Goal: Transaction & Acquisition: Book appointment/travel/reservation

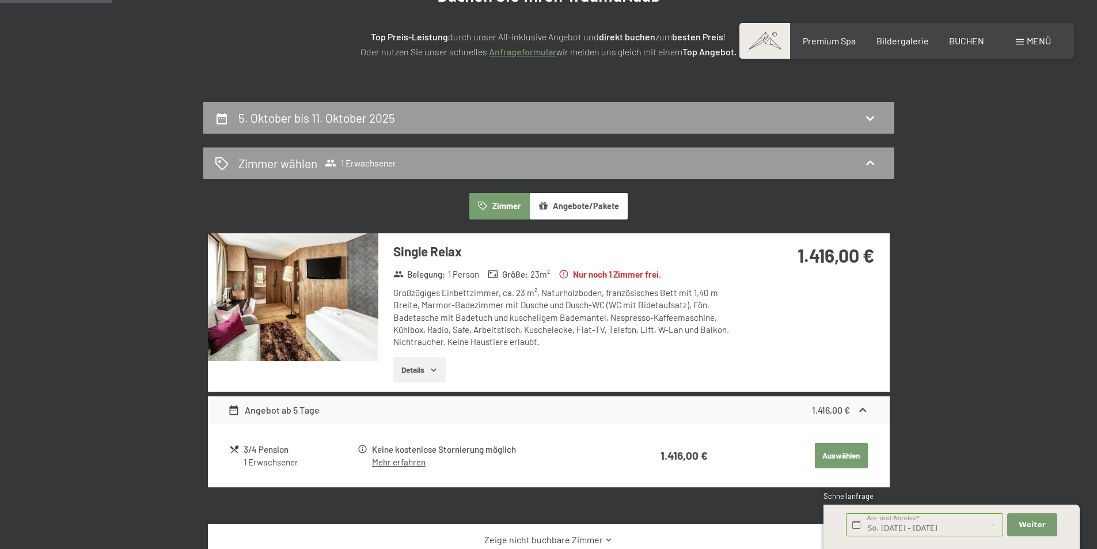
scroll to position [115, 0]
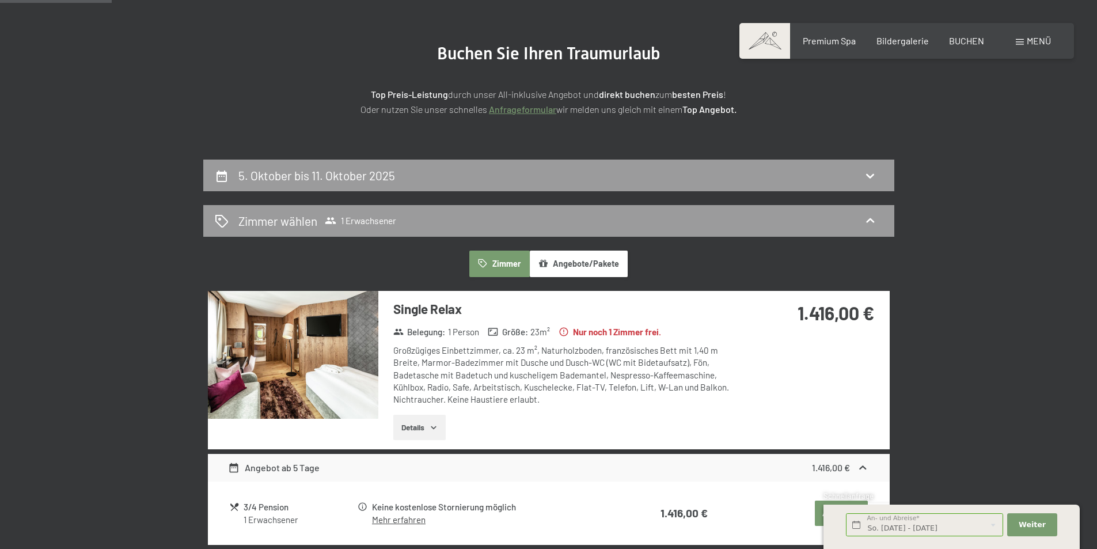
click at [317, 355] on img at bounding box center [293, 355] width 170 height 128
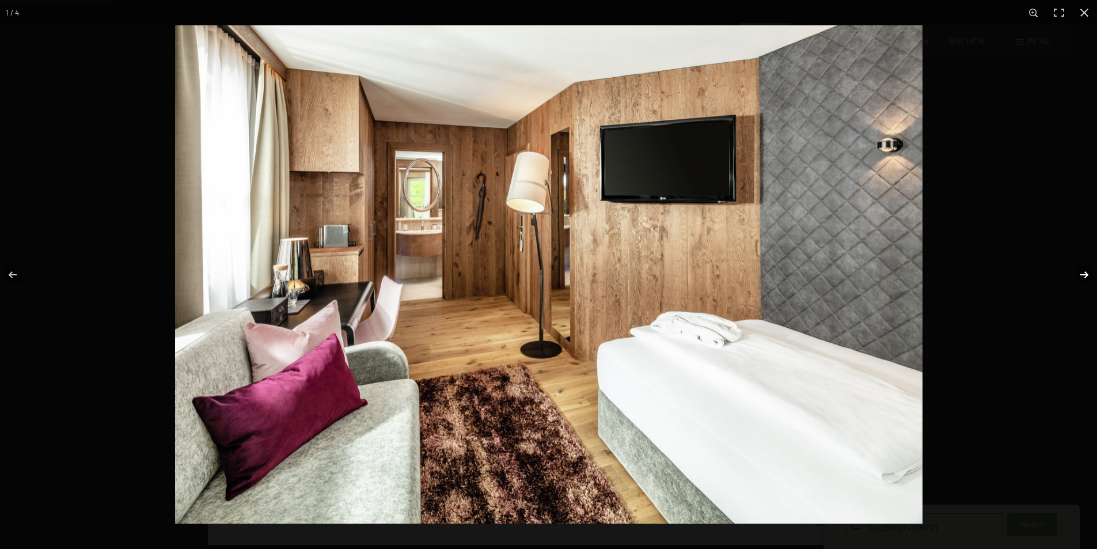
click at [1078, 273] on button "button" at bounding box center [1076, 275] width 40 height 58
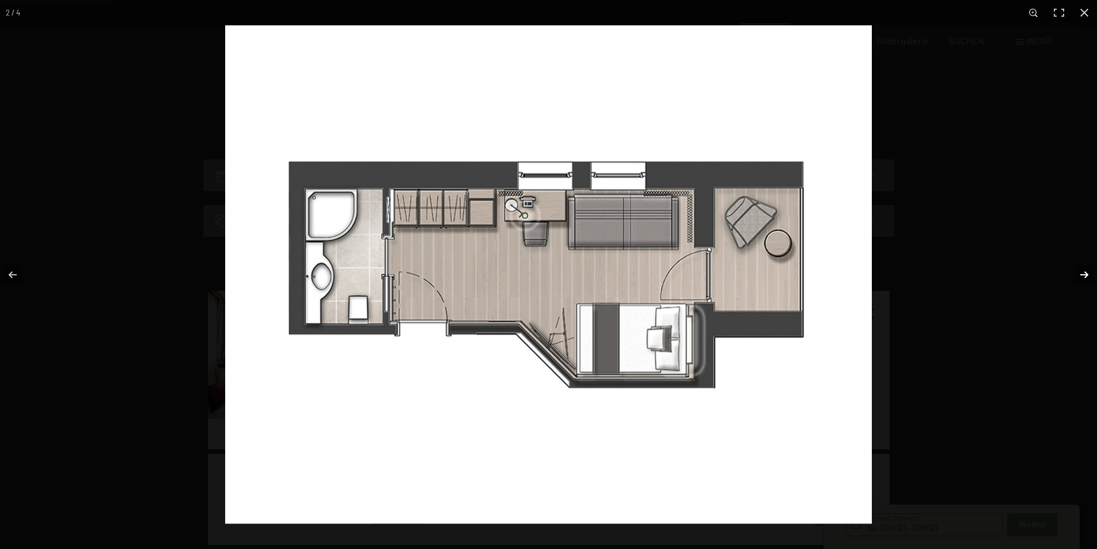
click at [1078, 273] on button "button" at bounding box center [1076, 275] width 40 height 58
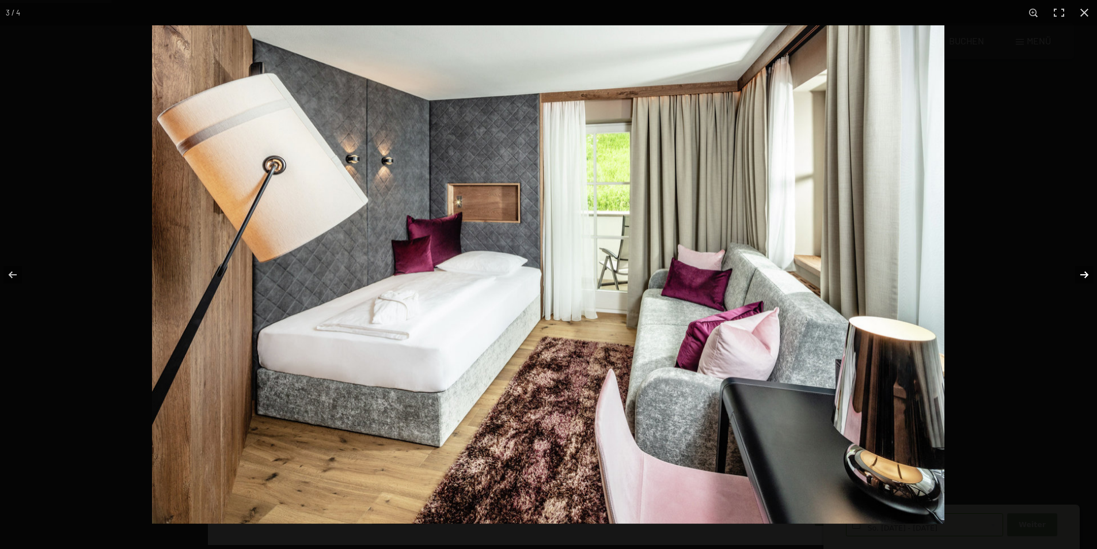
click at [1078, 275] on button "button" at bounding box center [1076, 275] width 40 height 58
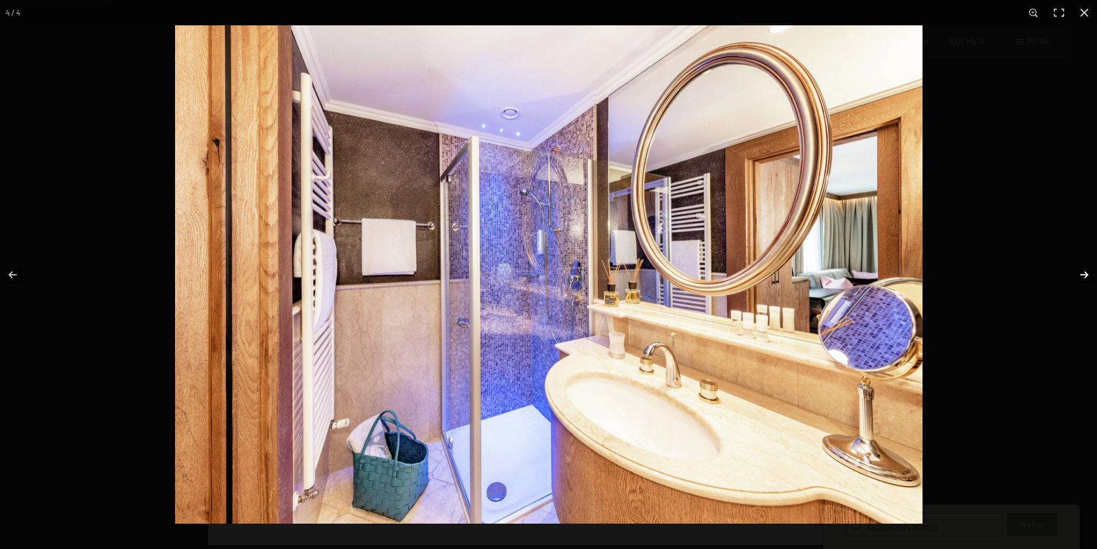
click at [1078, 275] on button "button" at bounding box center [1076, 275] width 40 height 58
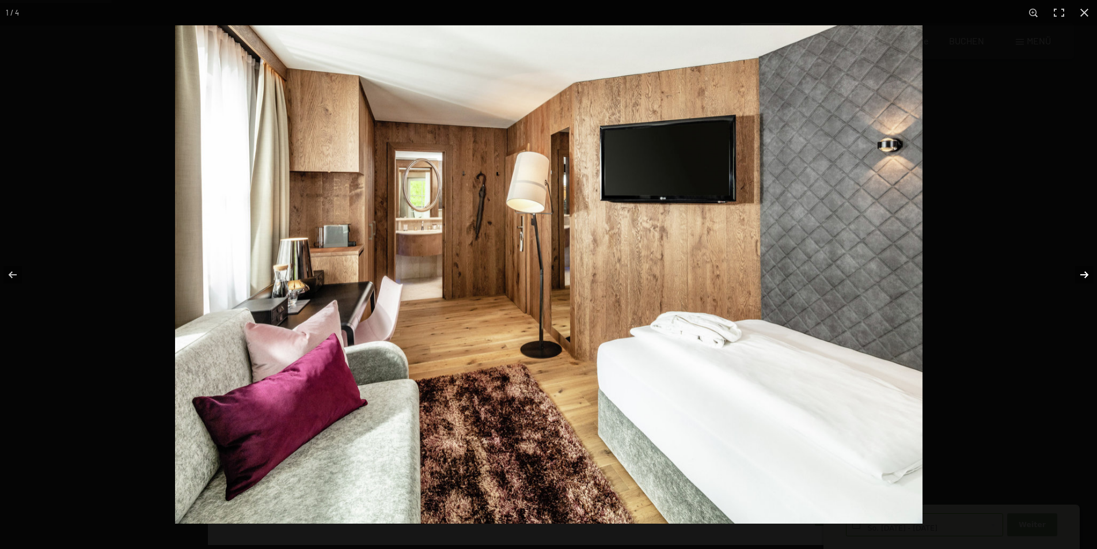
click at [1078, 275] on button "button" at bounding box center [1076, 275] width 40 height 58
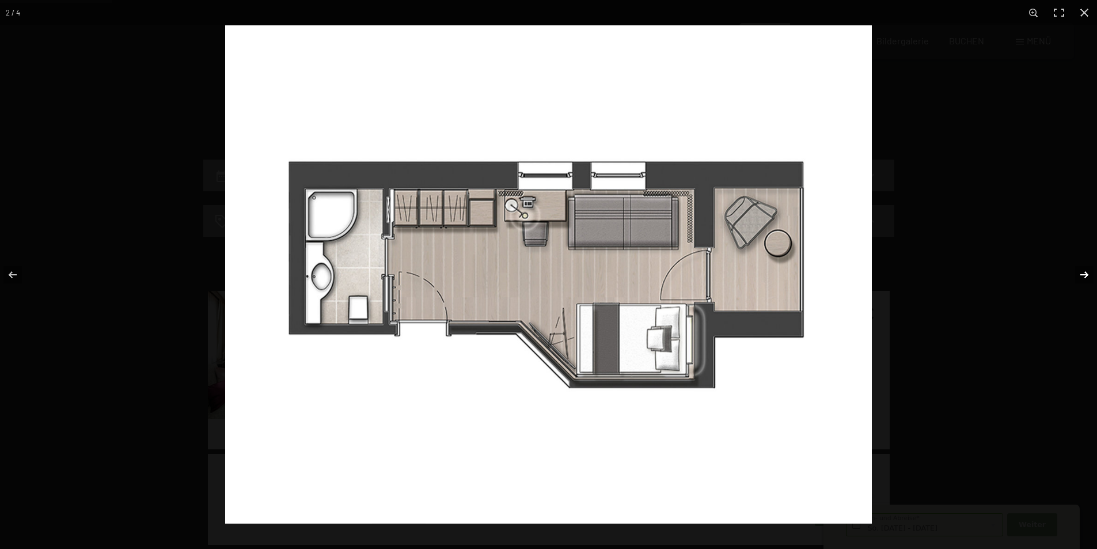
click at [1078, 275] on button "button" at bounding box center [1076, 275] width 40 height 58
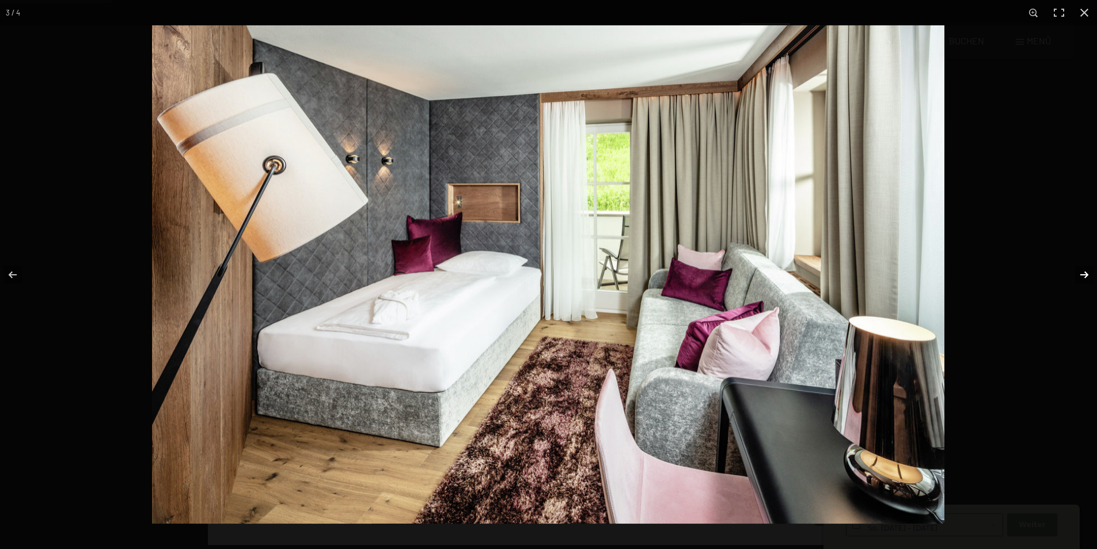
click at [1078, 275] on button "button" at bounding box center [1076, 275] width 40 height 58
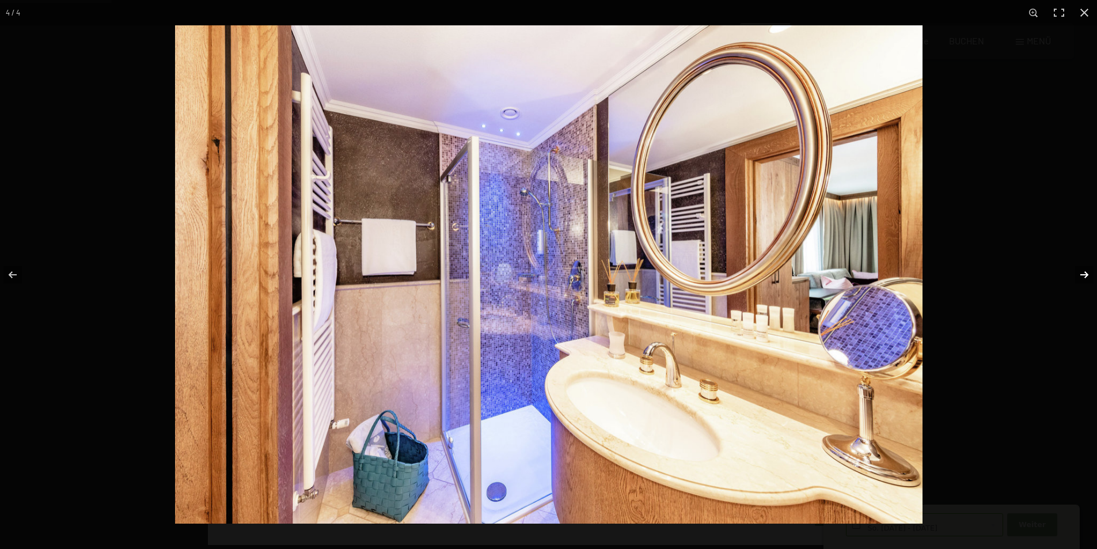
click at [1078, 275] on button "button" at bounding box center [1076, 275] width 40 height 58
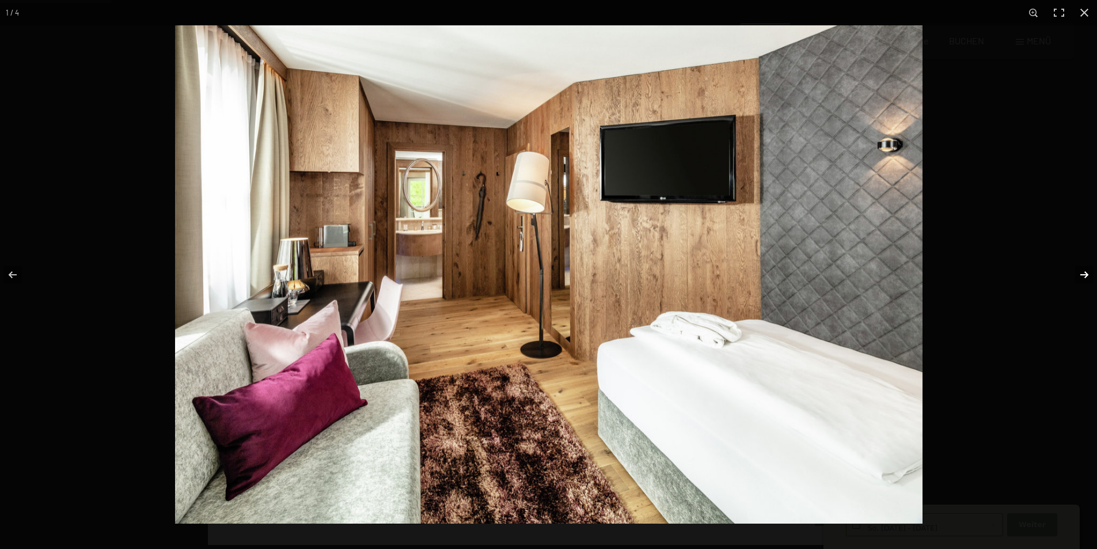
click at [1078, 275] on button "button" at bounding box center [1076, 275] width 40 height 58
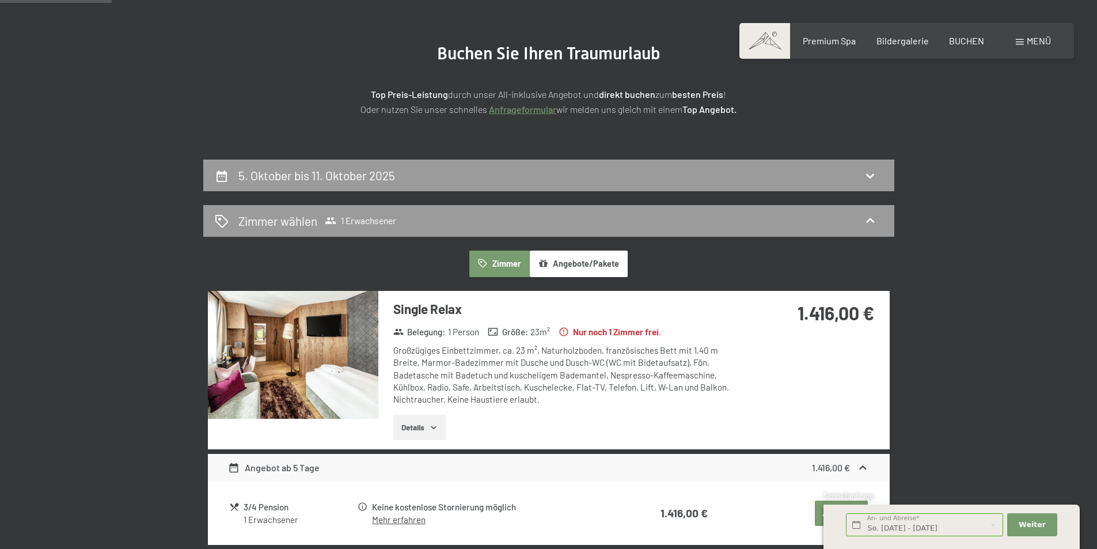
click at [0, 0] on button "button" at bounding box center [0, 0] width 0 height 0
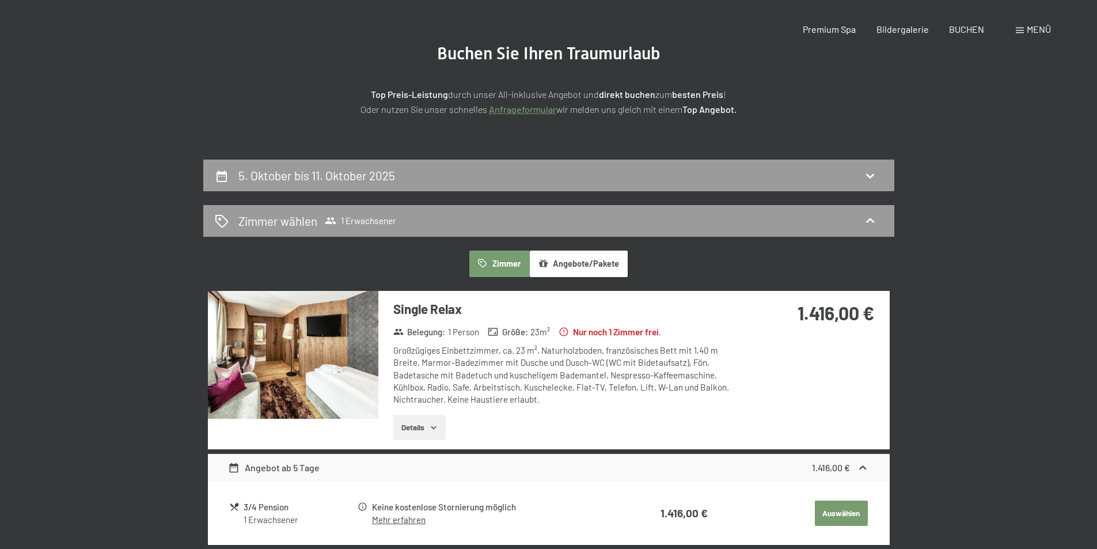
scroll to position [0, 0]
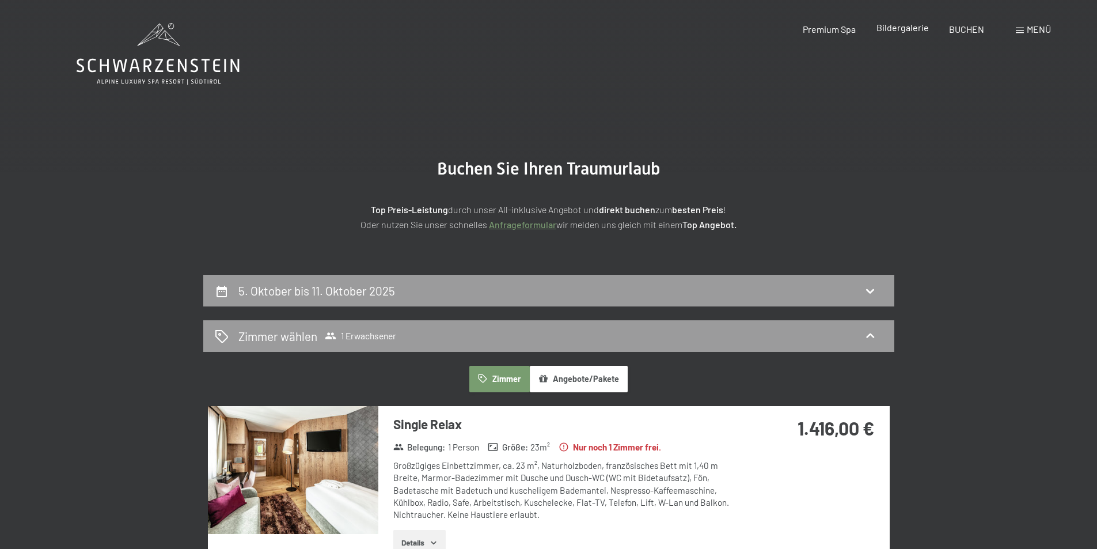
click at [899, 25] on span "Bildergalerie" at bounding box center [902, 27] width 52 height 11
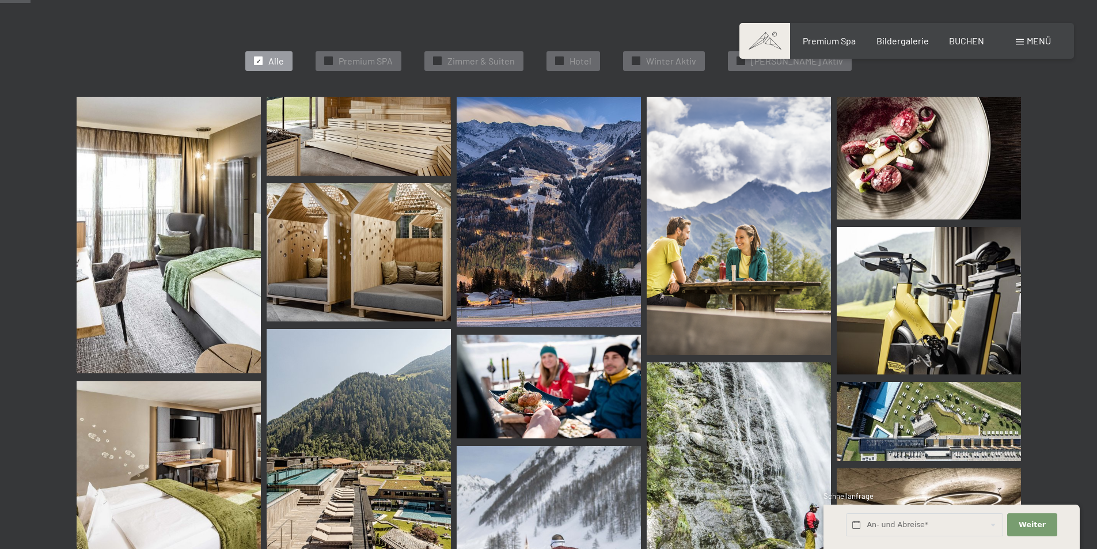
scroll to position [403, 0]
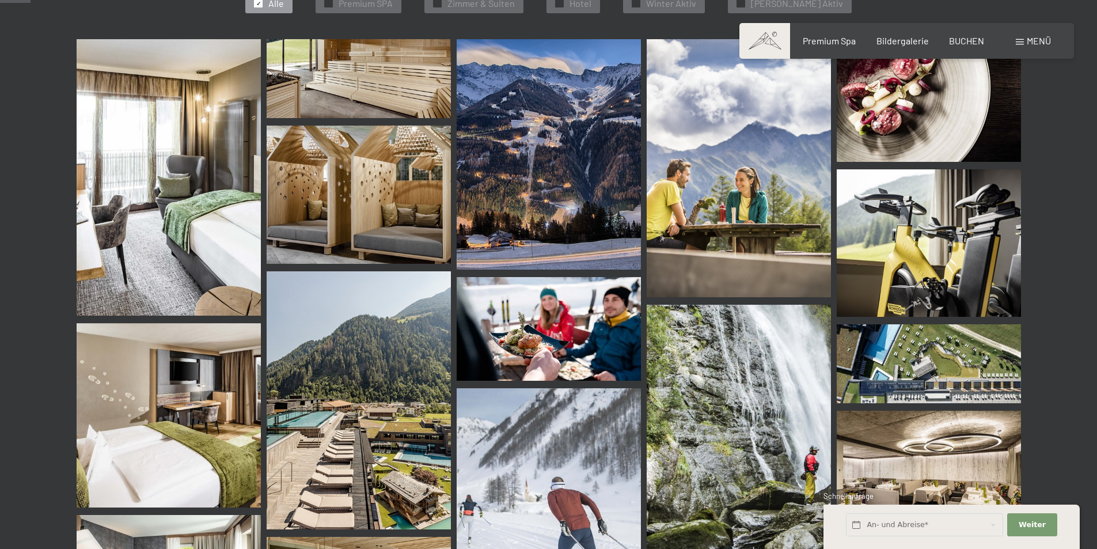
click at [352, 400] on img at bounding box center [359, 400] width 184 height 258
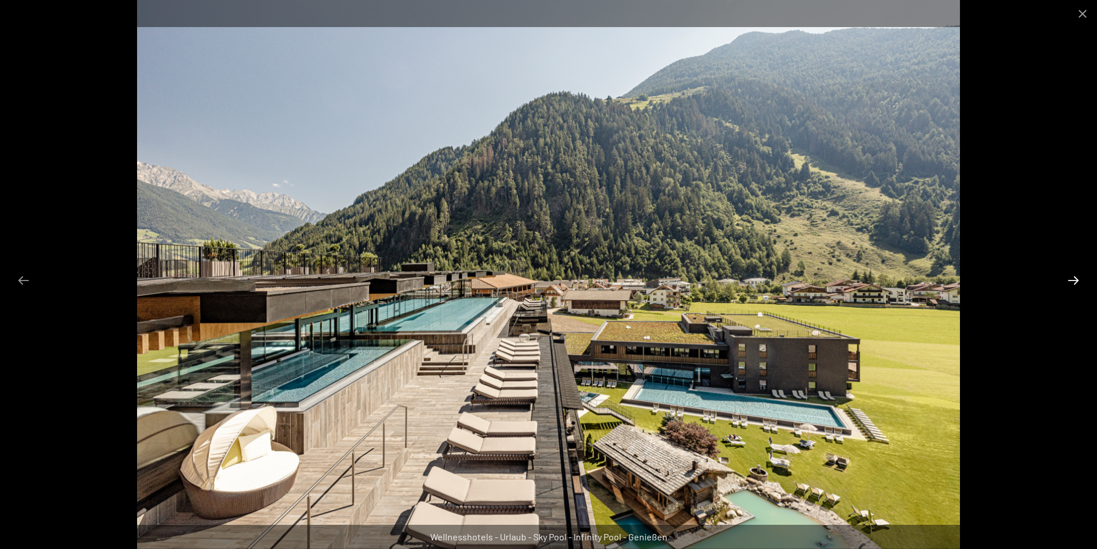
click at [1075, 284] on button "Next slide" at bounding box center [1073, 280] width 24 height 22
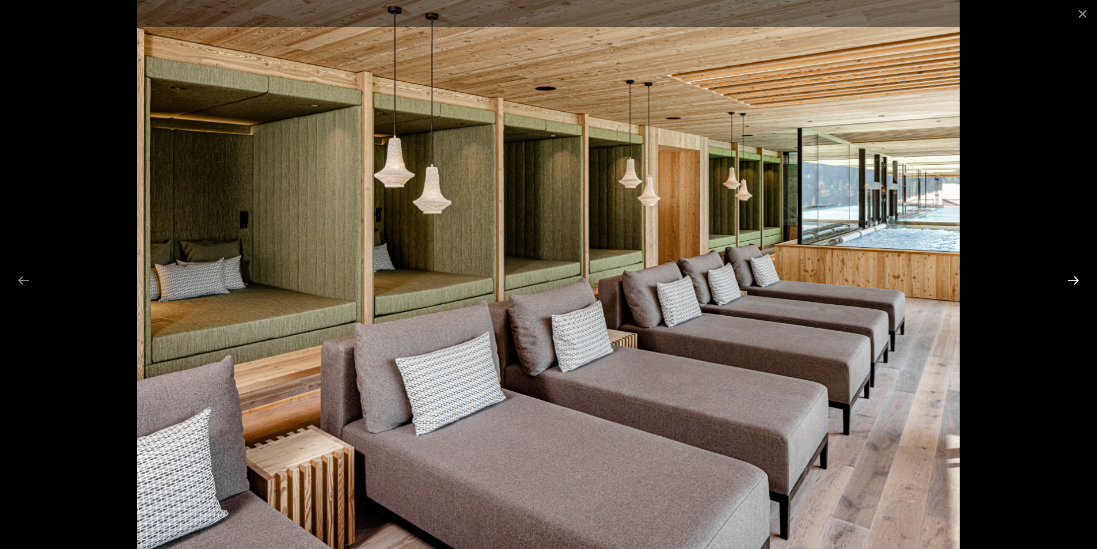
click at [1075, 284] on button "Next slide" at bounding box center [1073, 280] width 24 height 22
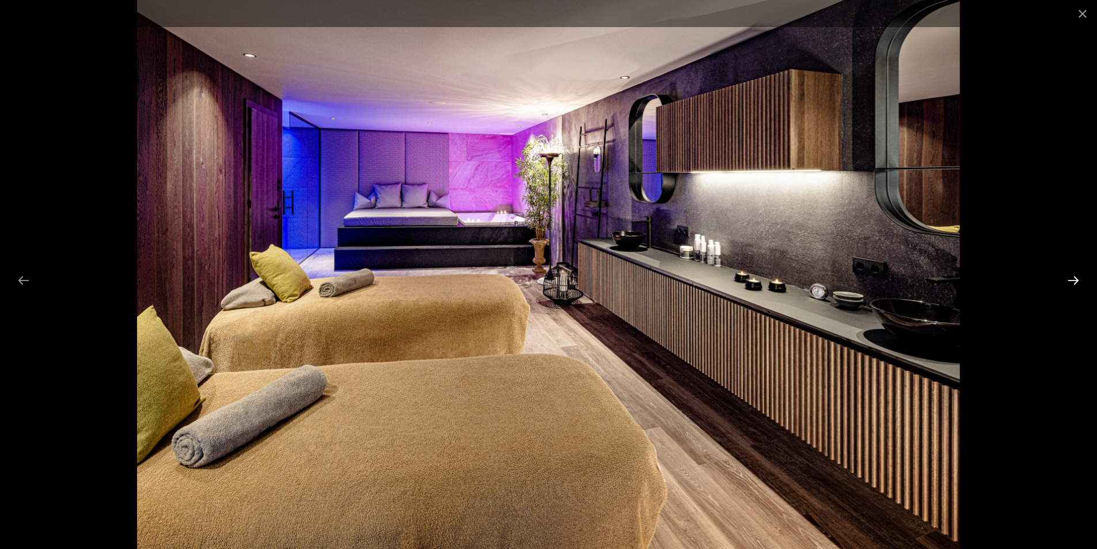
click at [1075, 284] on button "Next slide" at bounding box center [1073, 280] width 24 height 22
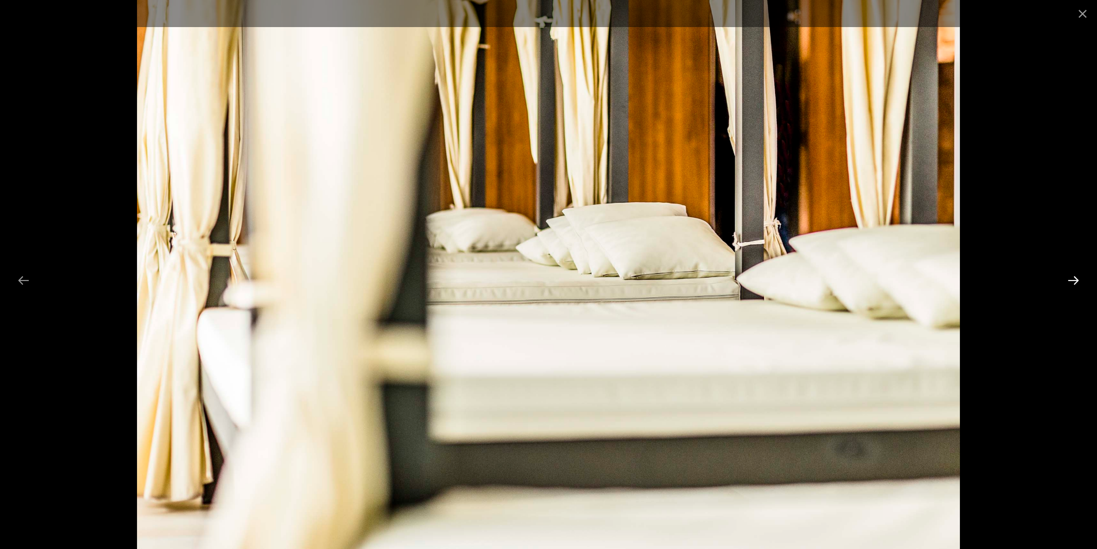
click at [1075, 284] on button "Next slide" at bounding box center [1073, 280] width 24 height 22
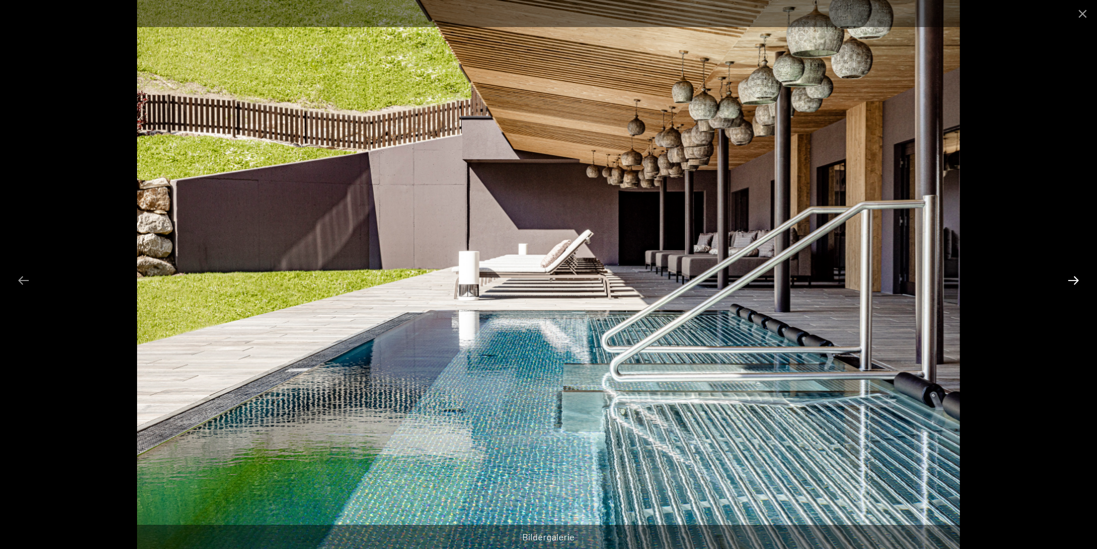
click at [1075, 284] on button "Next slide" at bounding box center [1073, 280] width 24 height 22
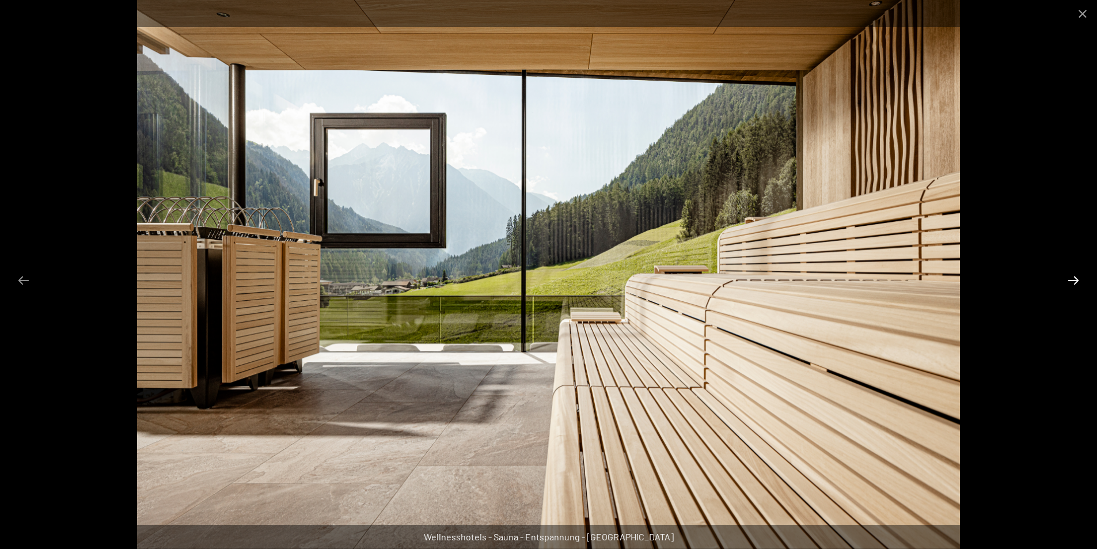
click at [1075, 284] on button "Next slide" at bounding box center [1073, 280] width 24 height 22
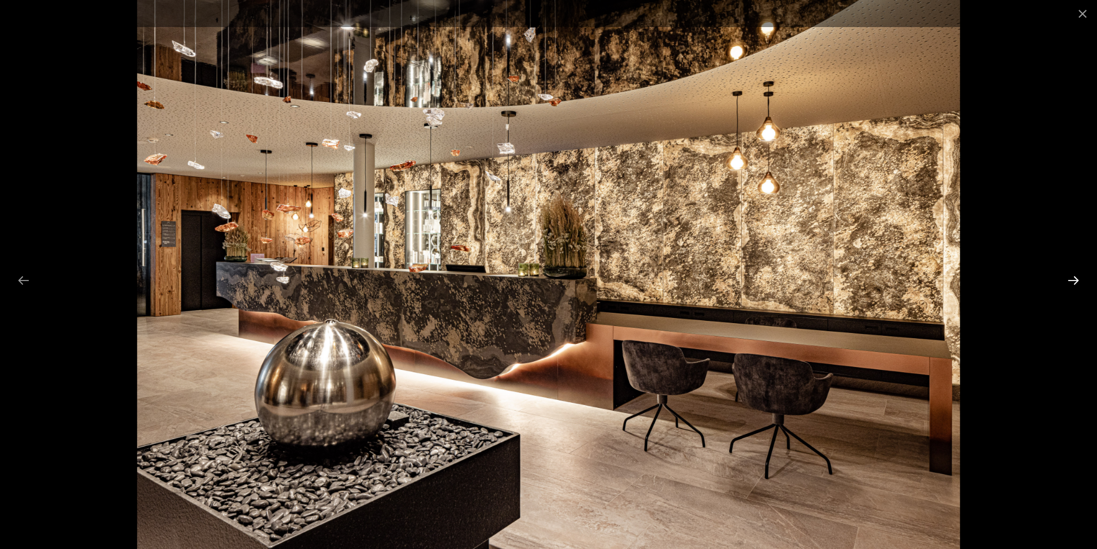
click at [1075, 284] on button "Next slide" at bounding box center [1073, 280] width 24 height 22
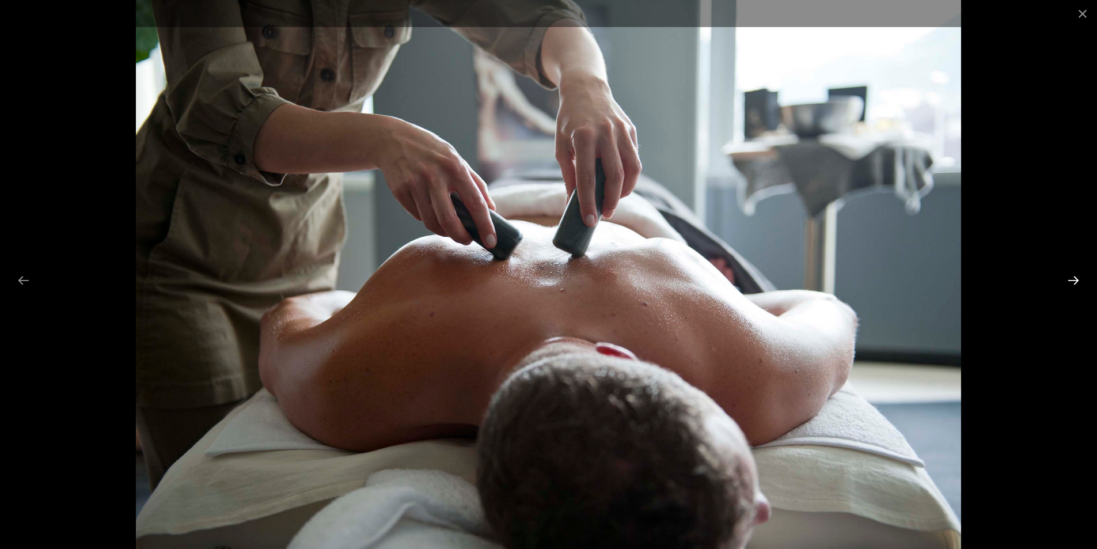
click at [1075, 284] on button "Next slide" at bounding box center [1073, 280] width 24 height 22
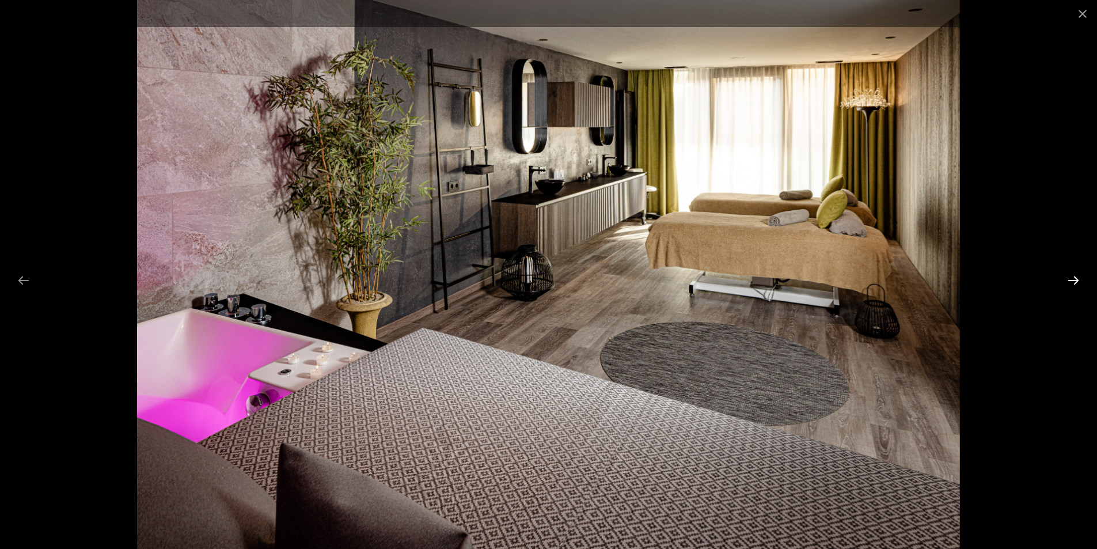
click at [1075, 284] on button "Next slide" at bounding box center [1073, 280] width 24 height 22
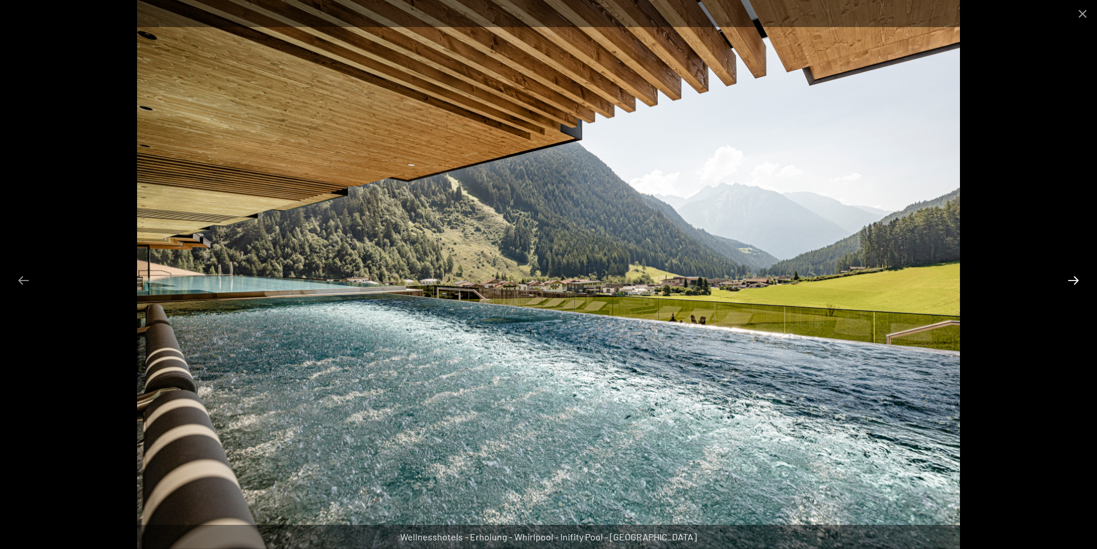
click at [1075, 284] on button "Next slide" at bounding box center [1073, 280] width 24 height 22
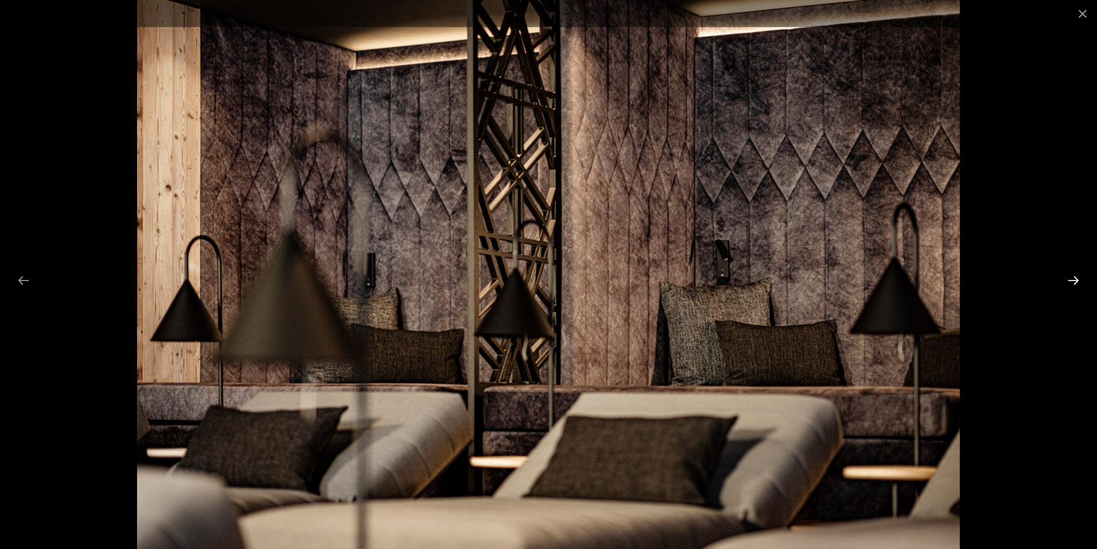
click at [1075, 284] on button "Next slide" at bounding box center [1073, 280] width 24 height 22
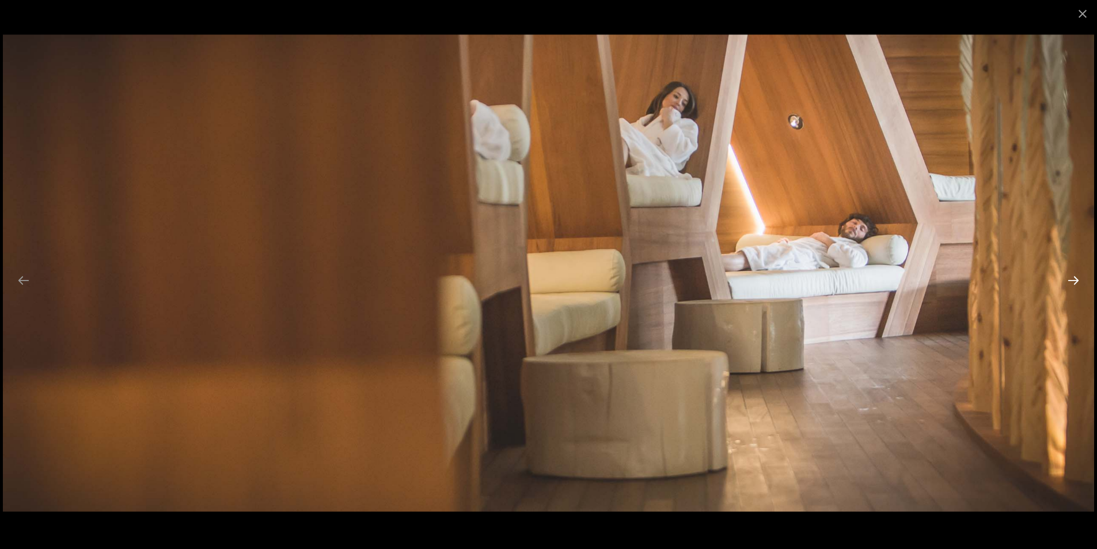
click at [1075, 284] on button "Next slide" at bounding box center [1073, 280] width 24 height 22
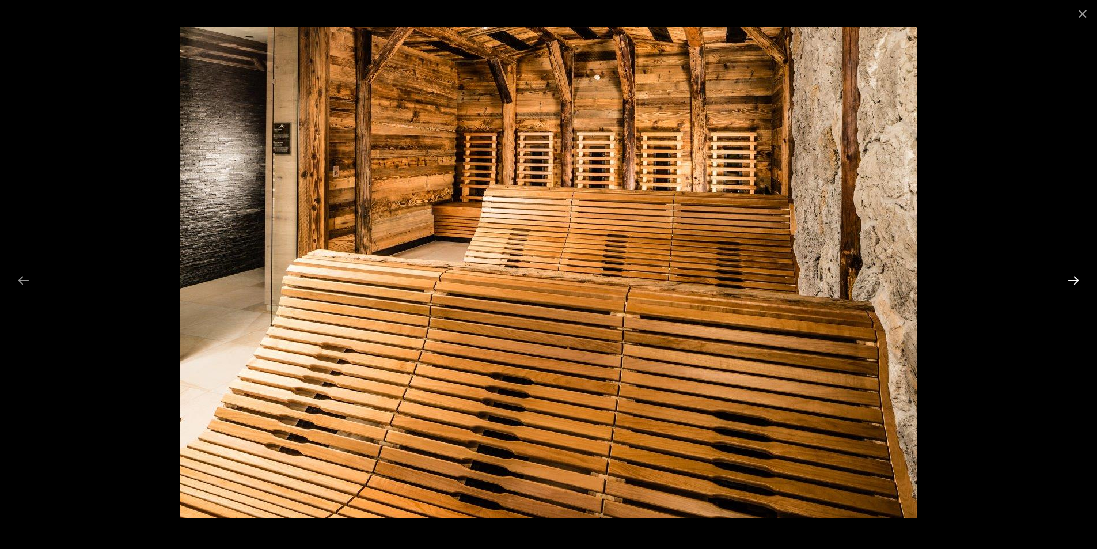
click at [1075, 284] on button "Next slide" at bounding box center [1073, 280] width 24 height 22
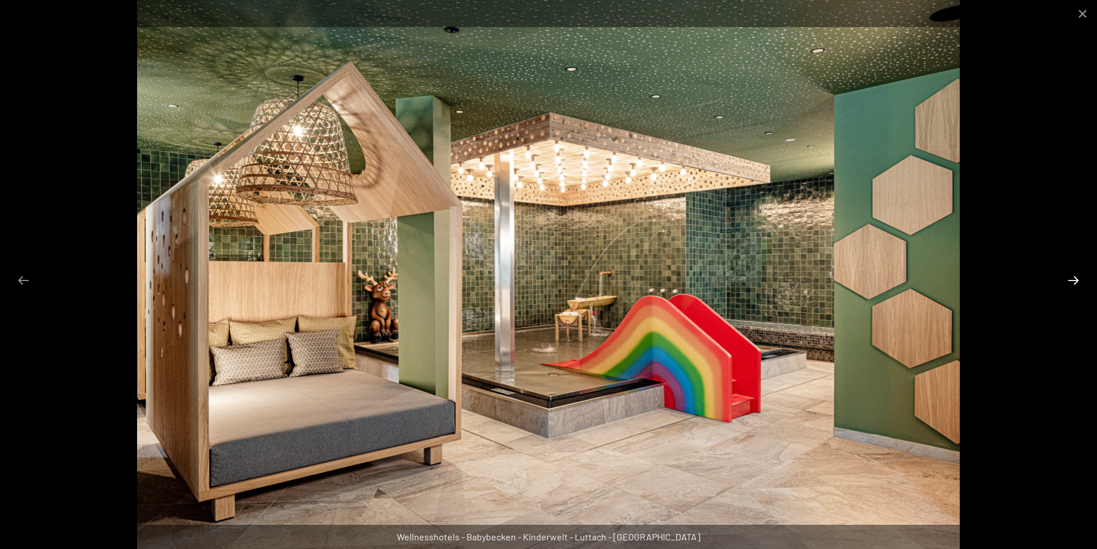
click at [1075, 284] on button "Next slide" at bounding box center [1073, 280] width 24 height 22
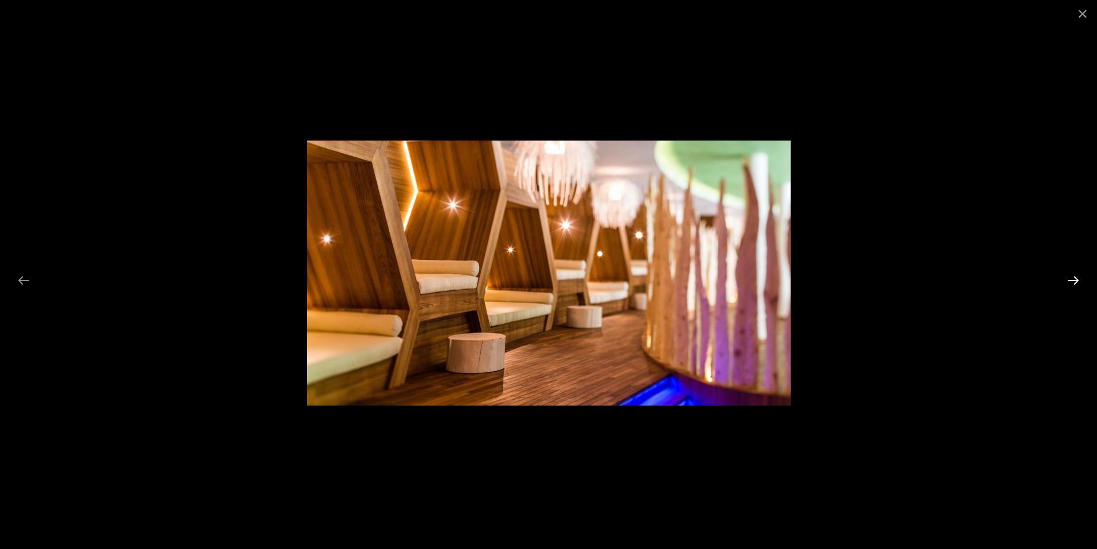
click at [1075, 284] on button "Next slide" at bounding box center [1073, 280] width 24 height 22
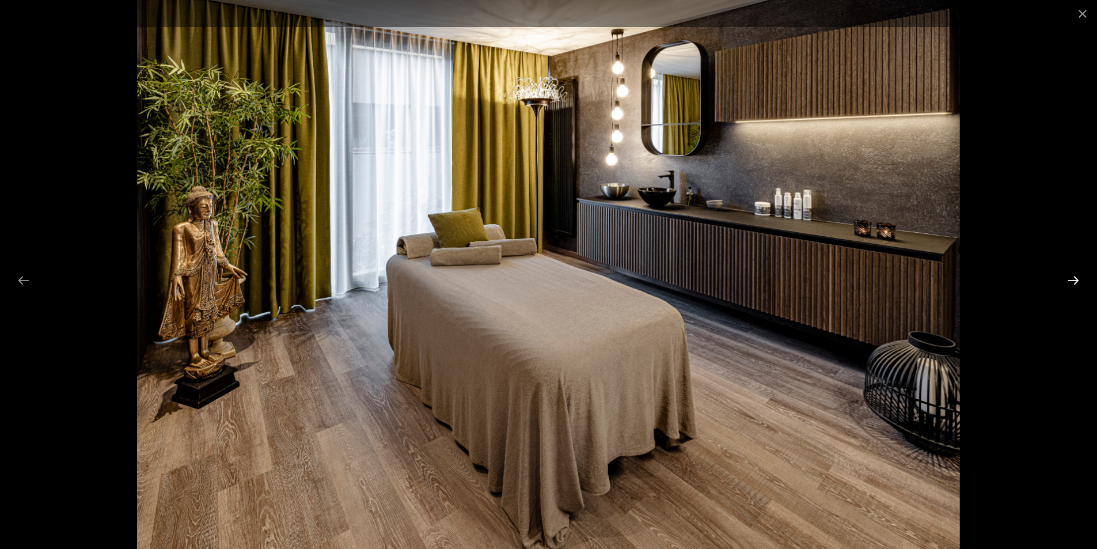
click at [1075, 284] on button "Next slide" at bounding box center [1073, 280] width 24 height 22
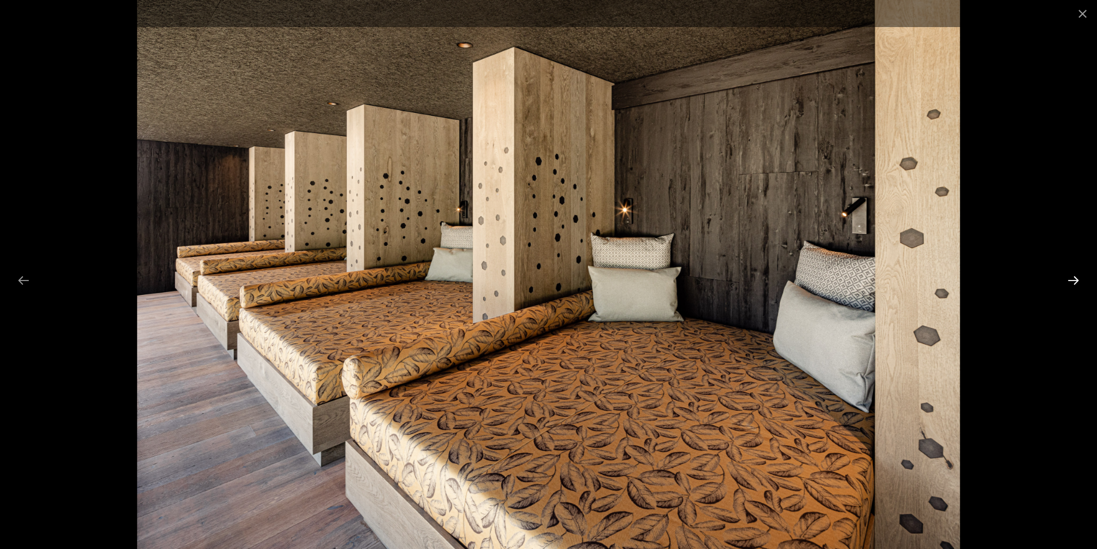
click at [1075, 284] on button "Next slide" at bounding box center [1073, 280] width 24 height 22
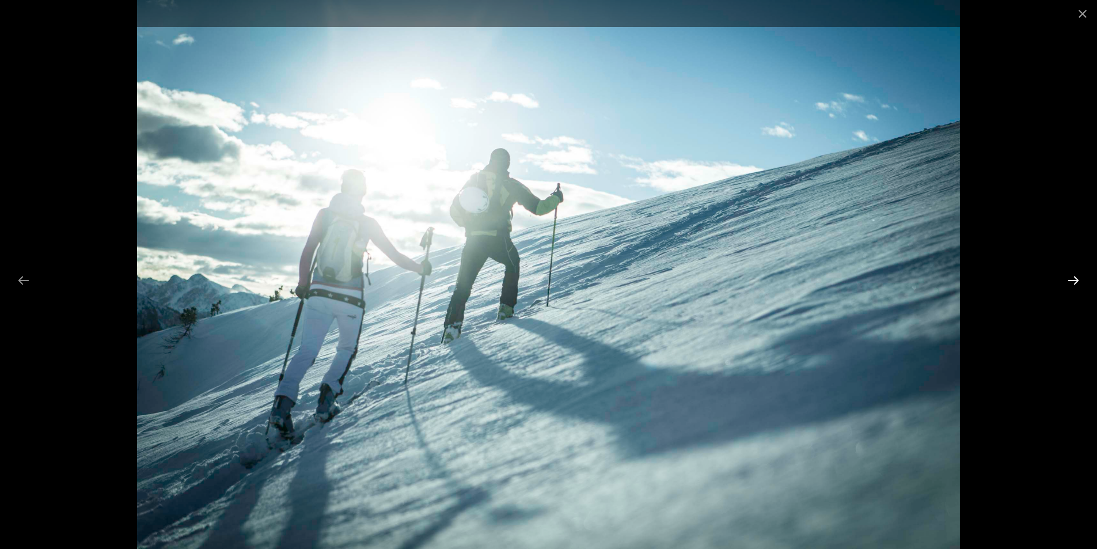
click at [1075, 284] on button "Next slide" at bounding box center [1073, 280] width 24 height 22
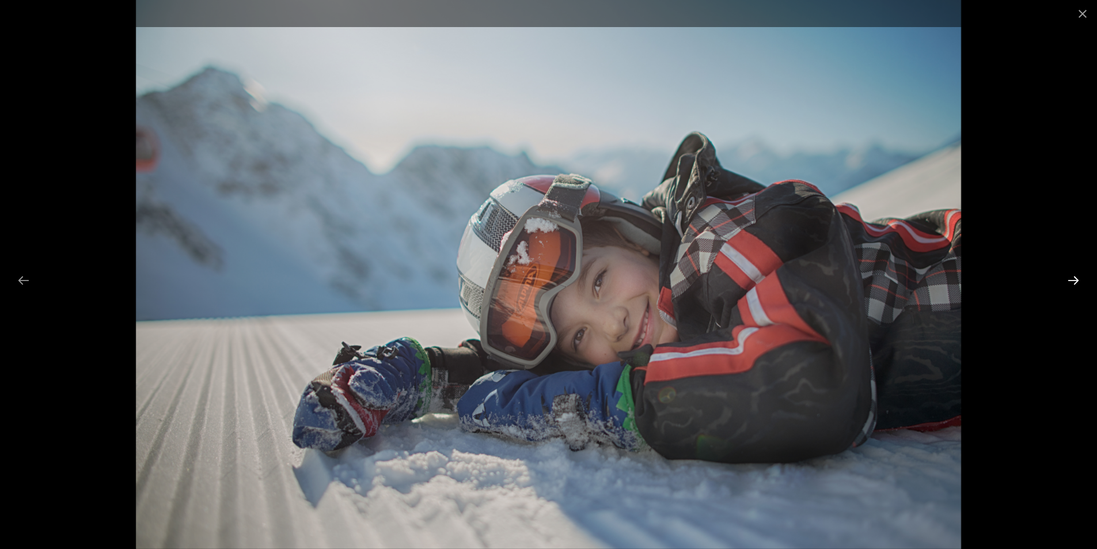
click at [1075, 284] on button "Next slide" at bounding box center [1073, 280] width 24 height 22
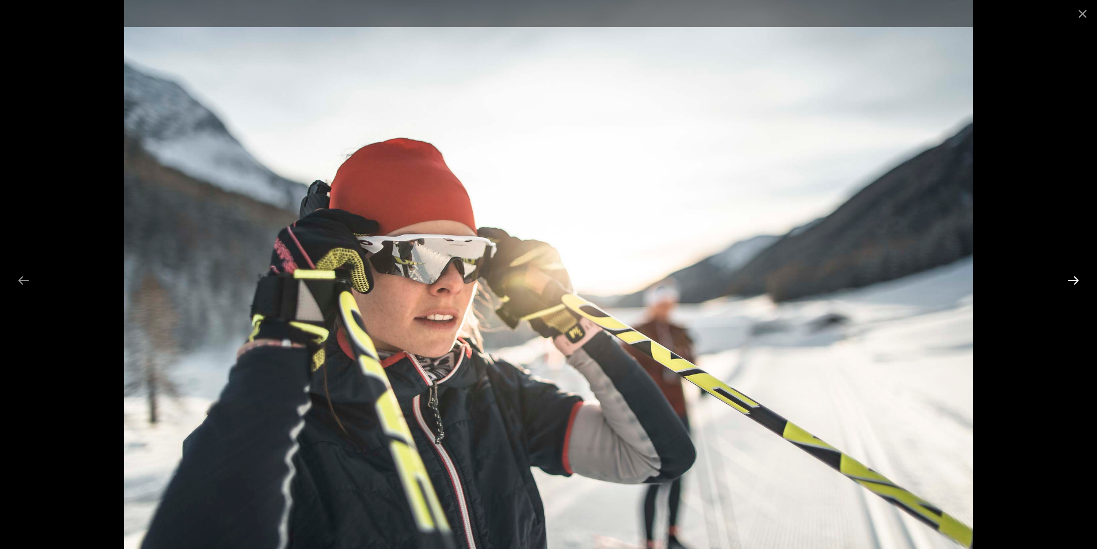
click at [1075, 284] on button "Next slide" at bounding box center [1073, 280] width 24 height 22
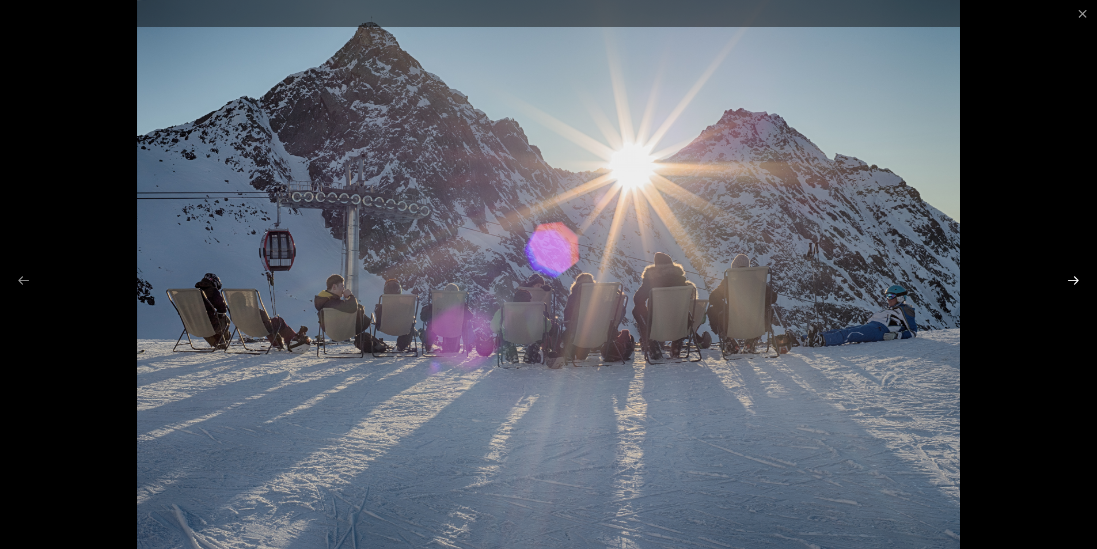
click at [1075, 284] on button "Next slide" at bounding box center [1073, 280] width 24 height 22
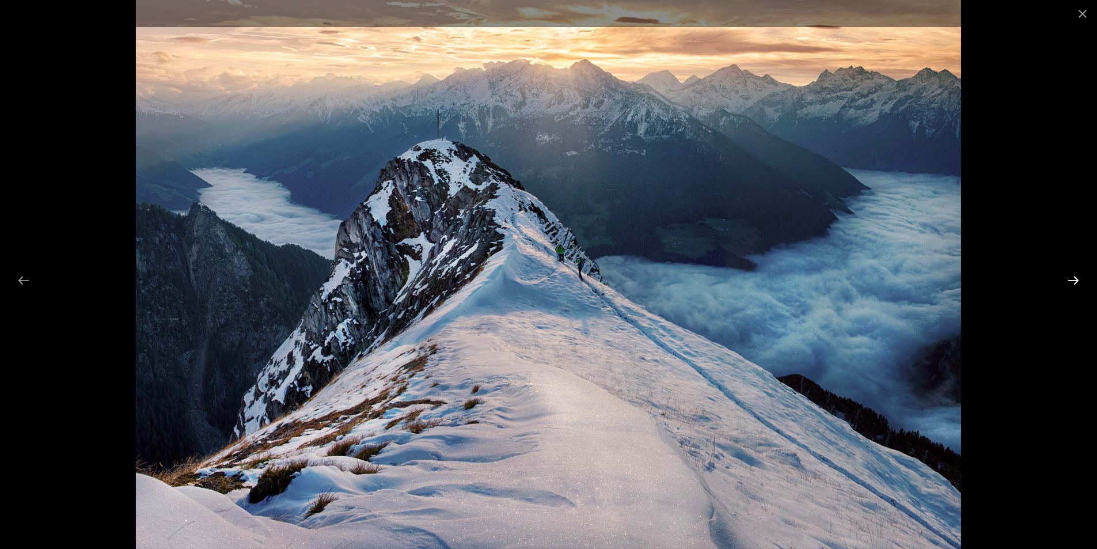
click at [1075, 284] on button "Next slide" at bounding box center [1073, 280] width 24 height 22
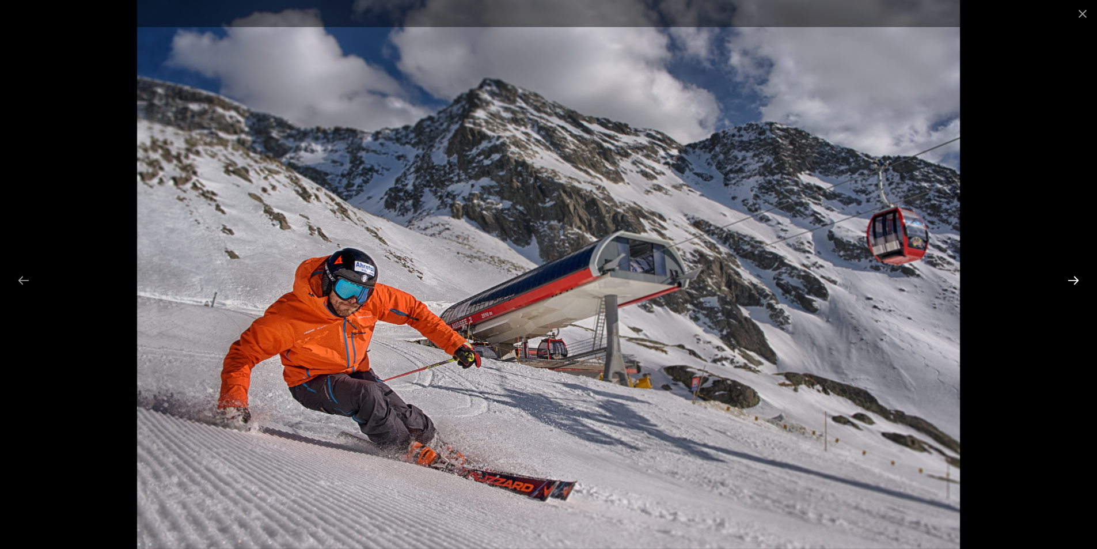
click at [1075, 284] on button "Next slide" at bounding box center [1073, 280] width 24 height 22
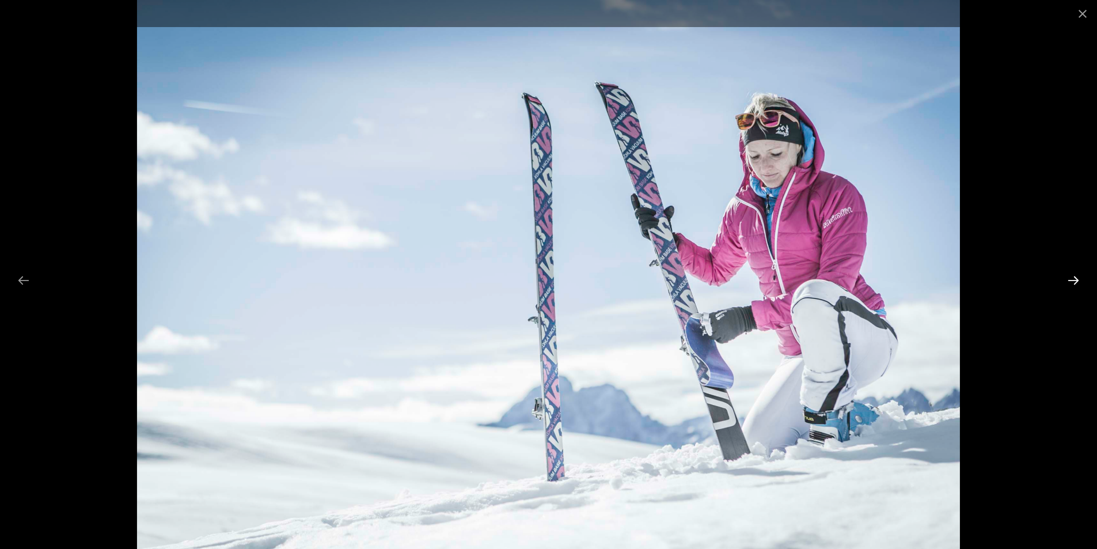
click at [1075, 284] on button "Next slide" at bounding box center [1073, 280] width 24 height 22
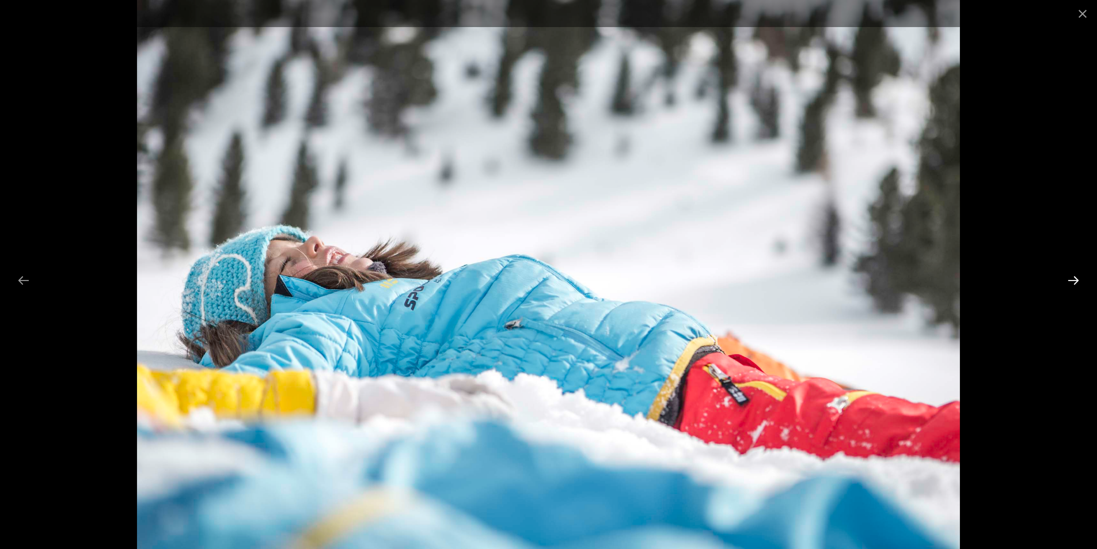
click at [1075, 284] on button "Next slide" at bounding box center [1073, 280] width 24 height 22
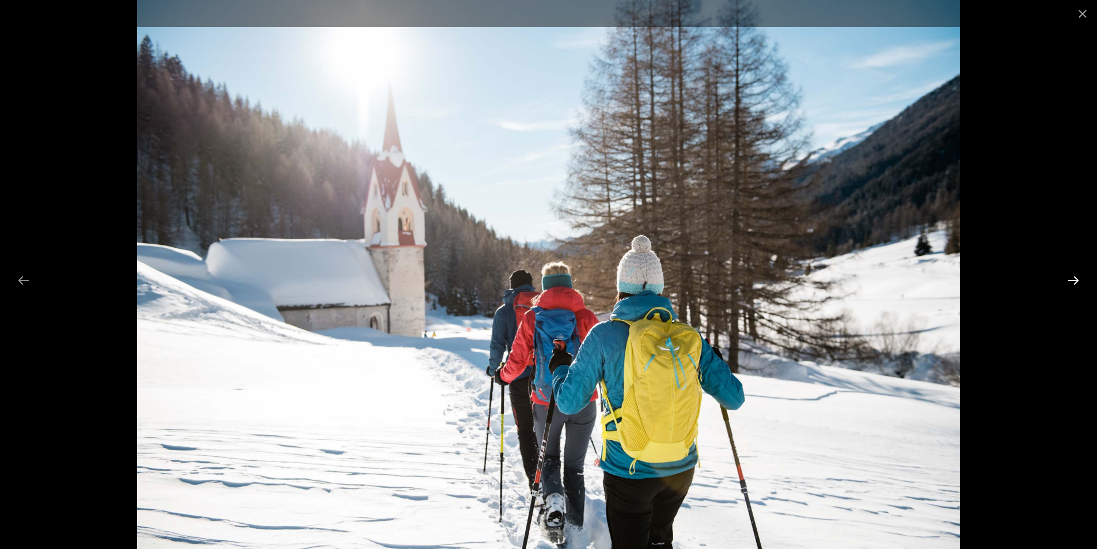
click at [1075, 284] on button "Next slide" at bounding box center [1073, 280] width 24 height 22
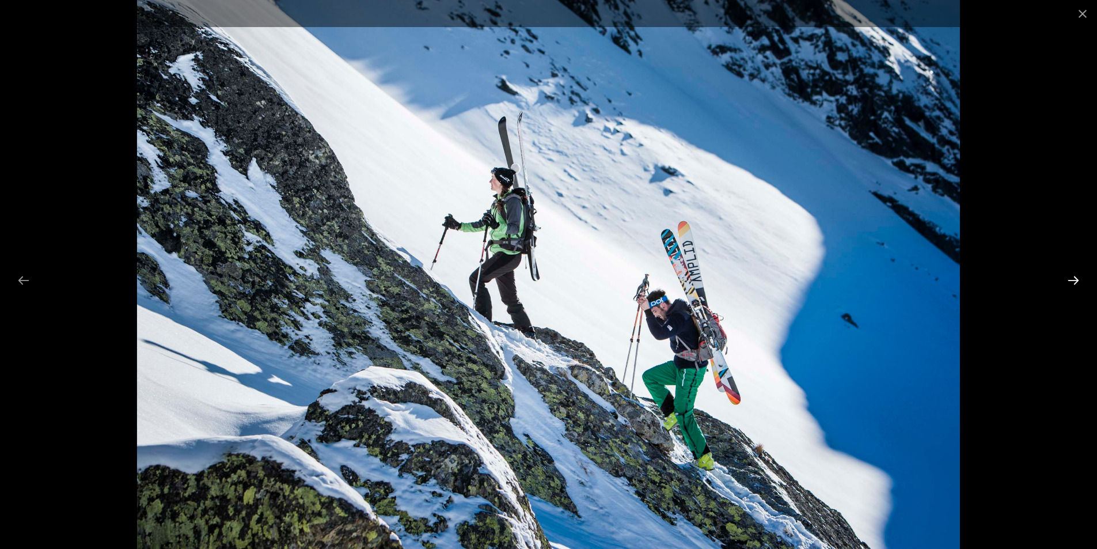
click at [1075, 284] on button "Next slide" at bounding box center [1073, 280] width 24 height 22
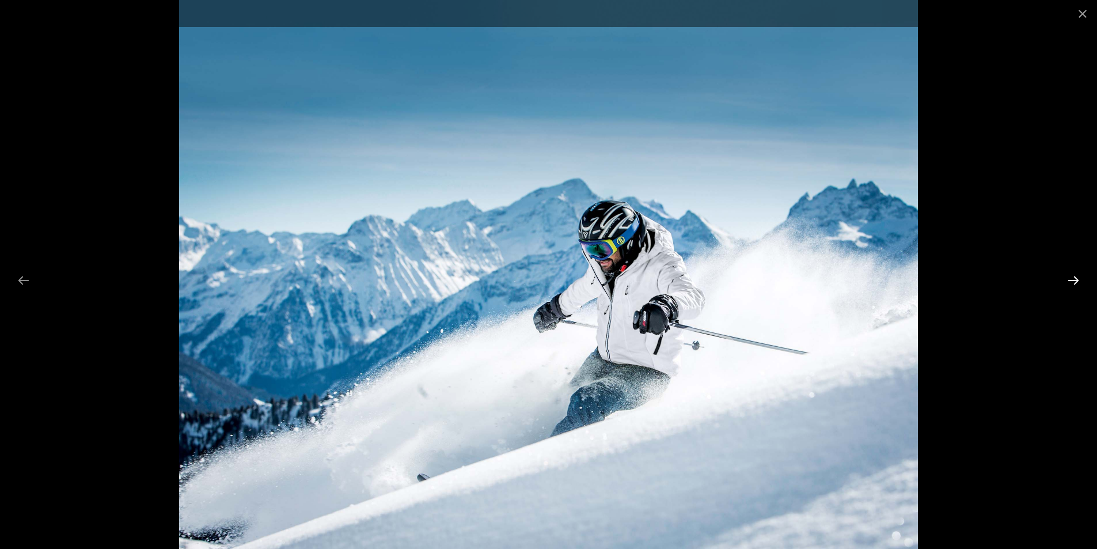
click at [1075, 284] on button "Next slide" at bounding box center [1073, 280] width 24 height 22
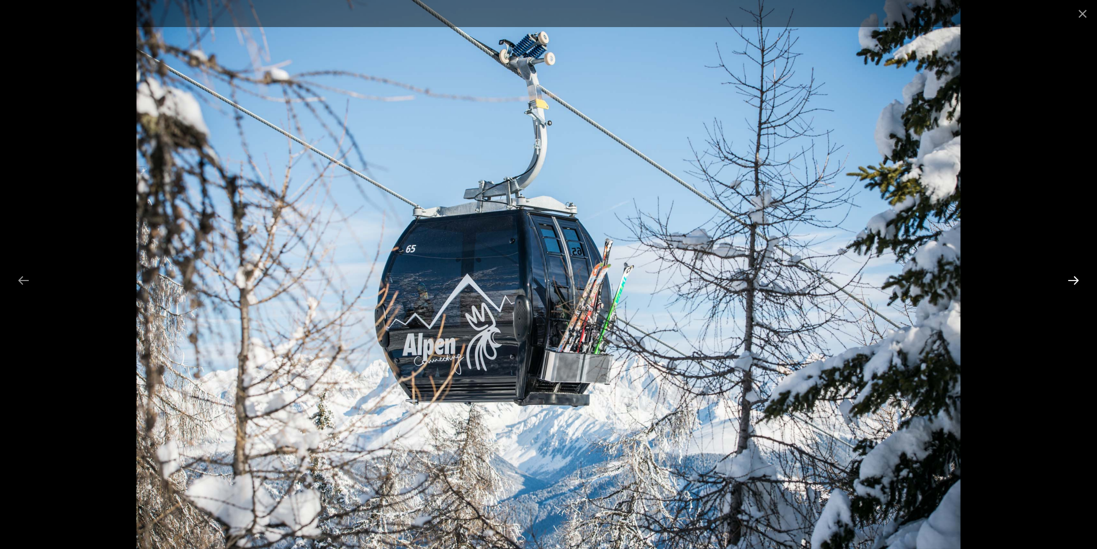
click at [1075, 284] on button "Next slide" at bounding box center [1073, 280] width 24 height 22
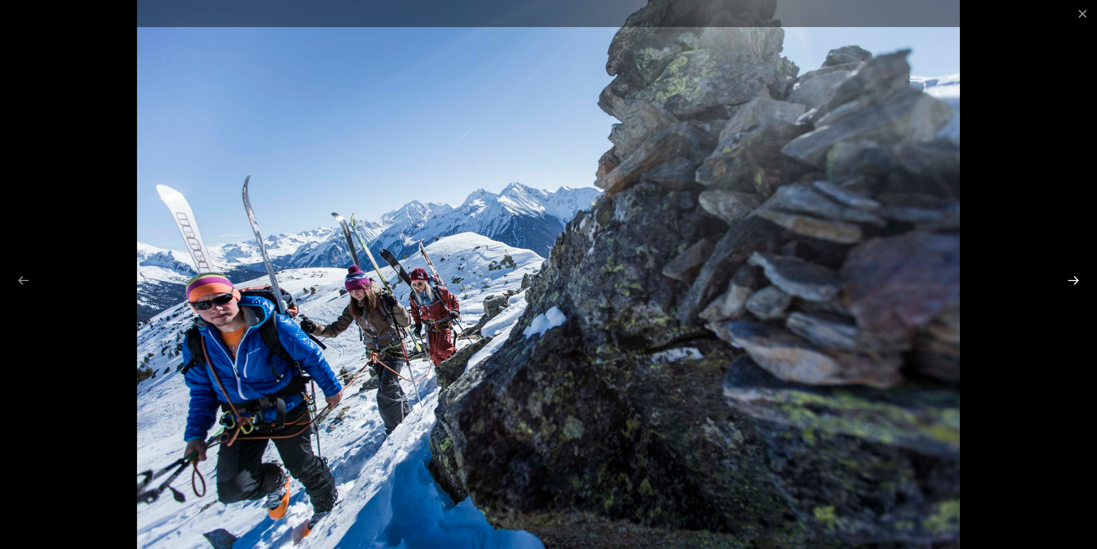
click at [1075, 284] on button "Next slide" at bounding box center [1073, 280] width 24 height 22
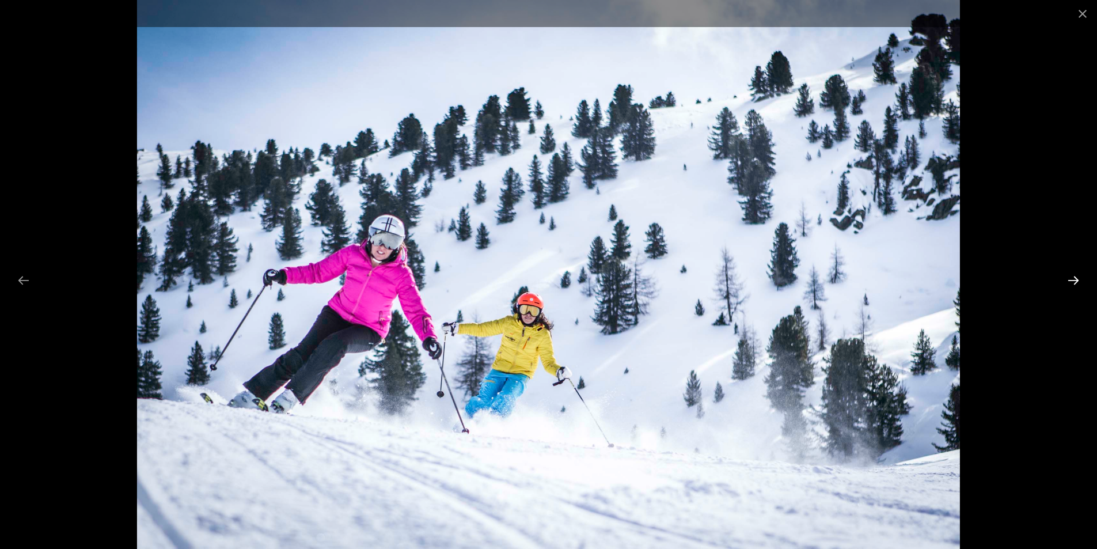
click at [1075, 284] on button "Next slide" at bounding box center [1073, 280] width 24 height 22
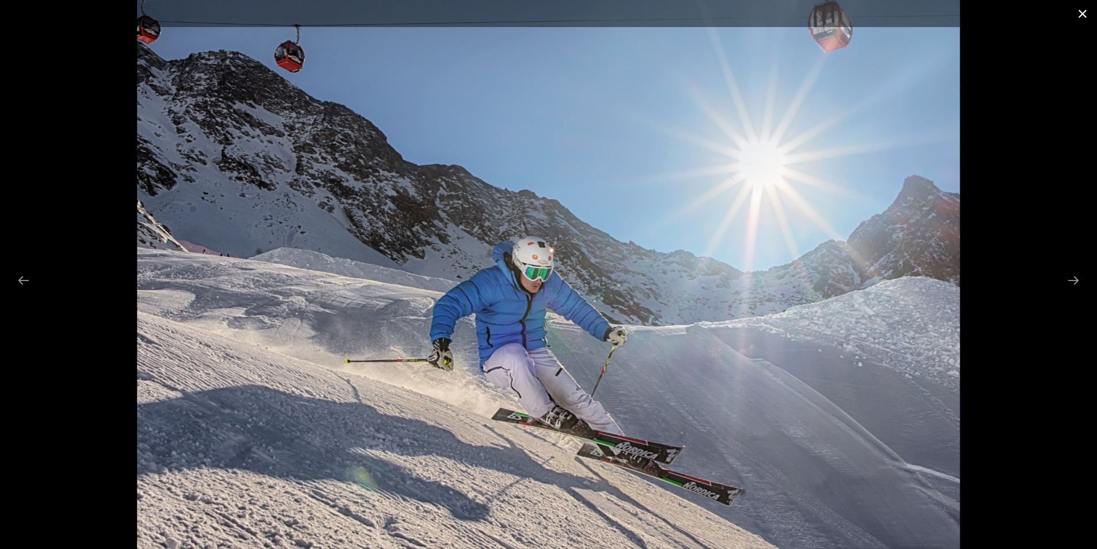
click at [1077, 15] on button "Close gallery" at bounding box center [1082, 13] width 29 height 27
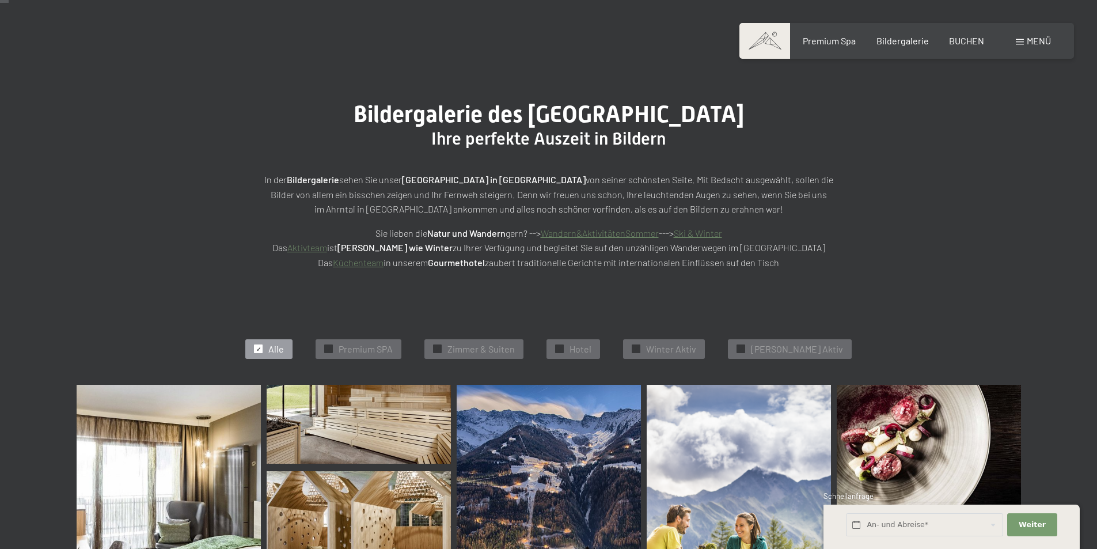
scroll to position [0, 0]
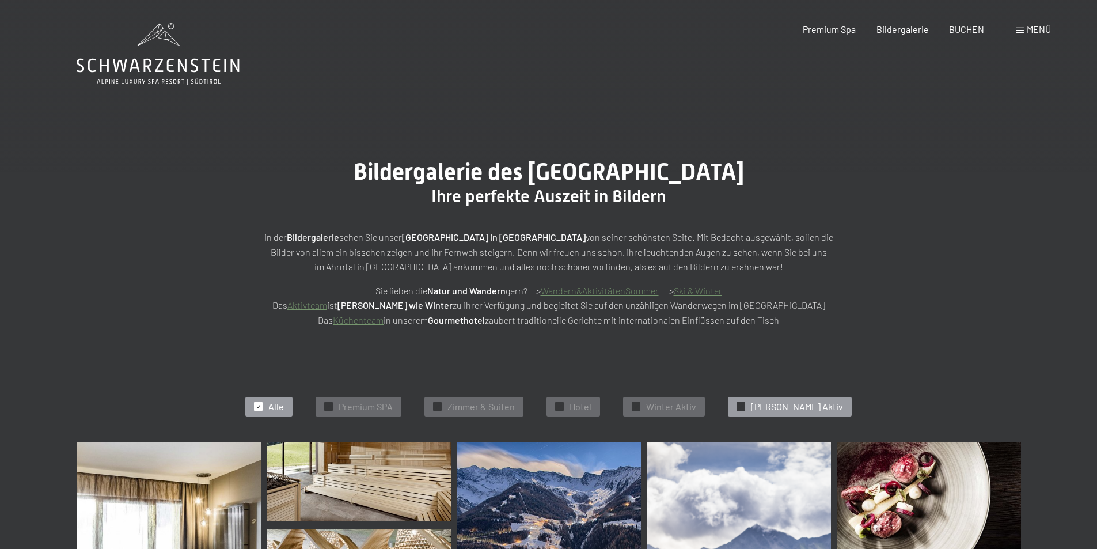
click at [771, 410] on span "Sommer Aktiv" at bounding box center [797, 406] width 92 height 13
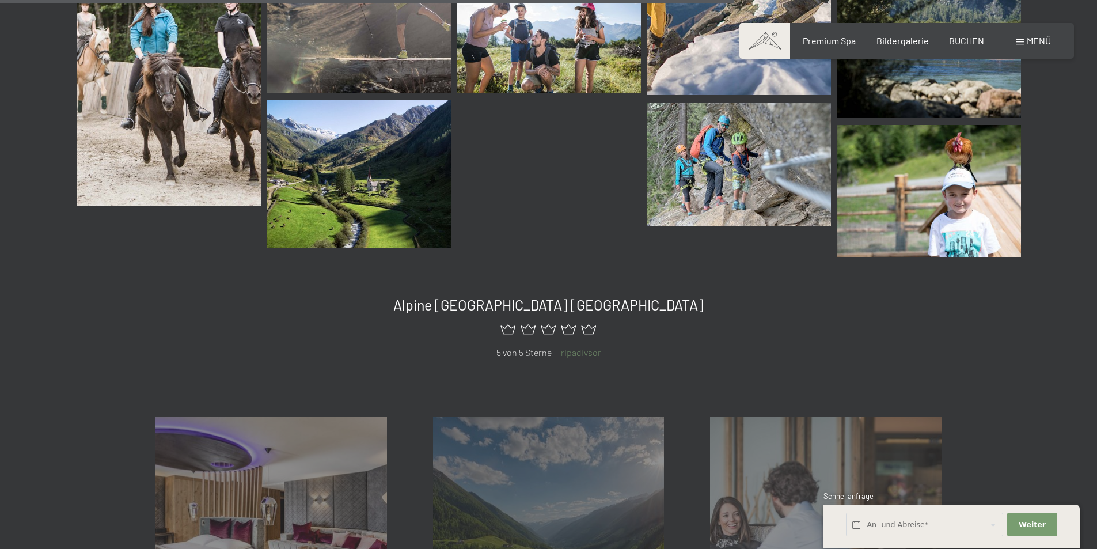
scroll to position [1746, 0]
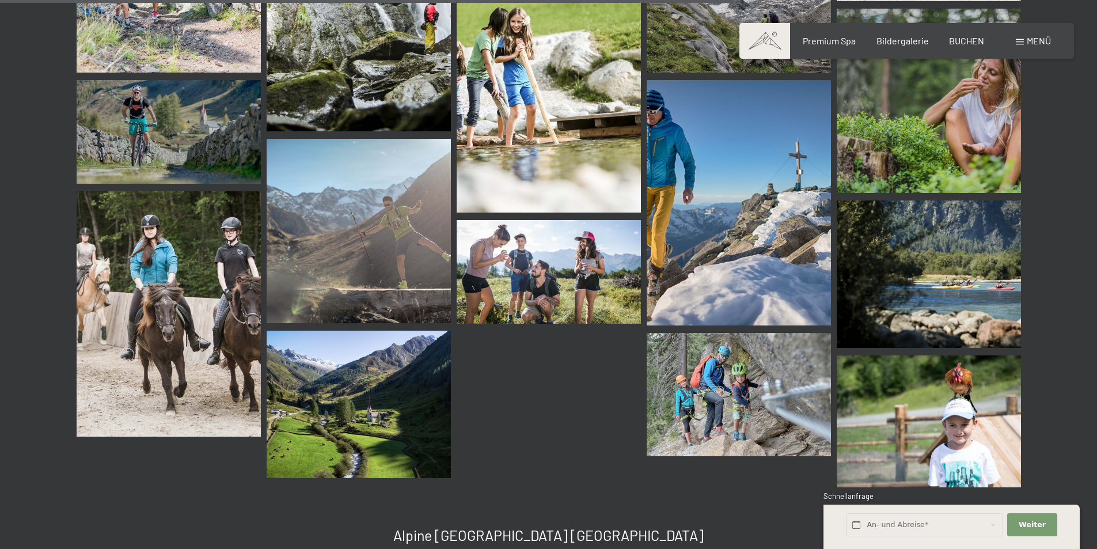
click at [343, 370] on img at bounding box center [359, 403] width 184 height 147
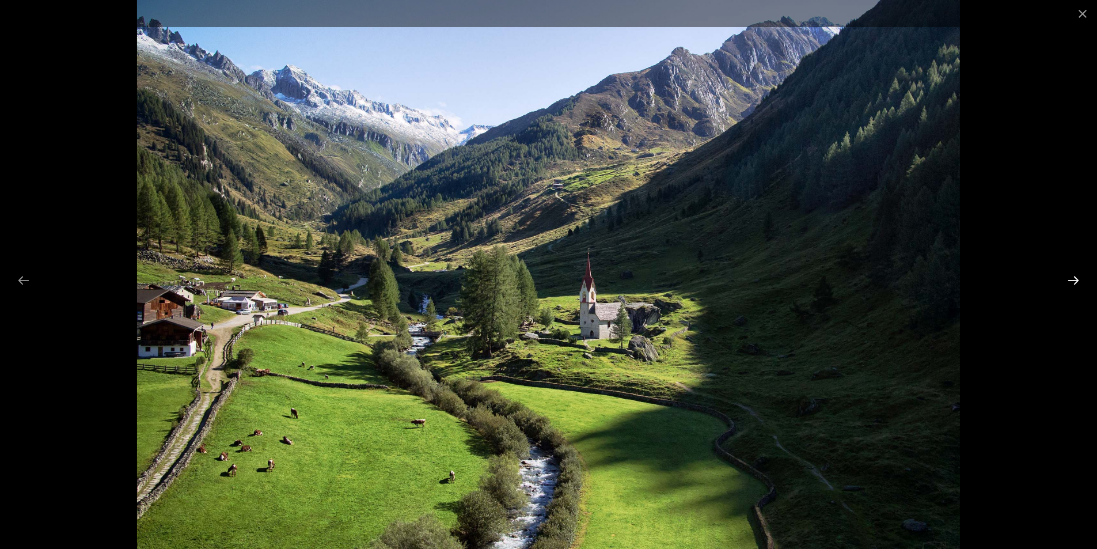
click at [1066, 280] on button "Next slide" at bounding box center [1073, 280] width 24 height 22
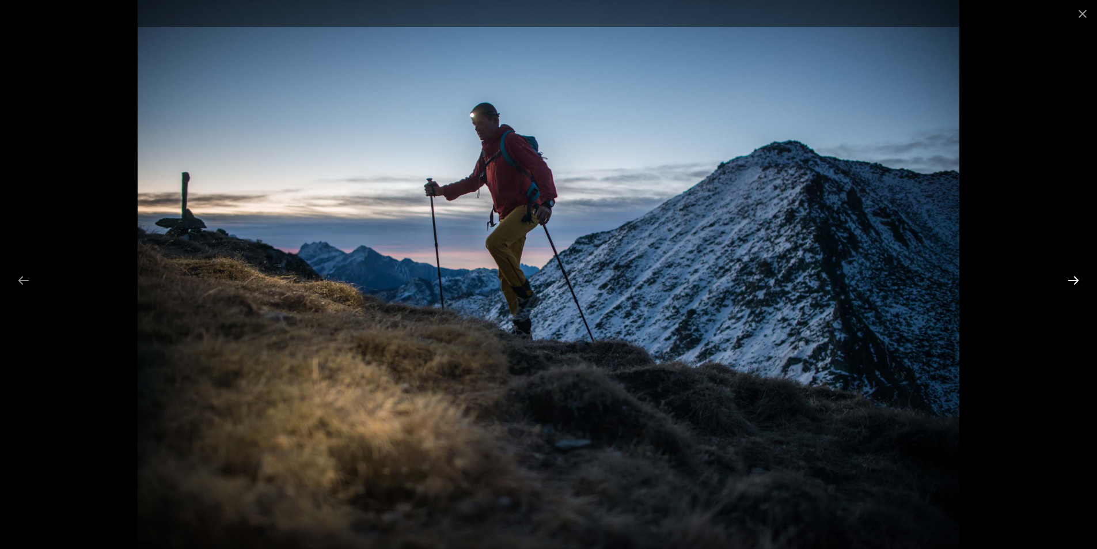
click at [1066, 280] on button "Next slide" at bounding box center [1073, 280] width 24 height 22
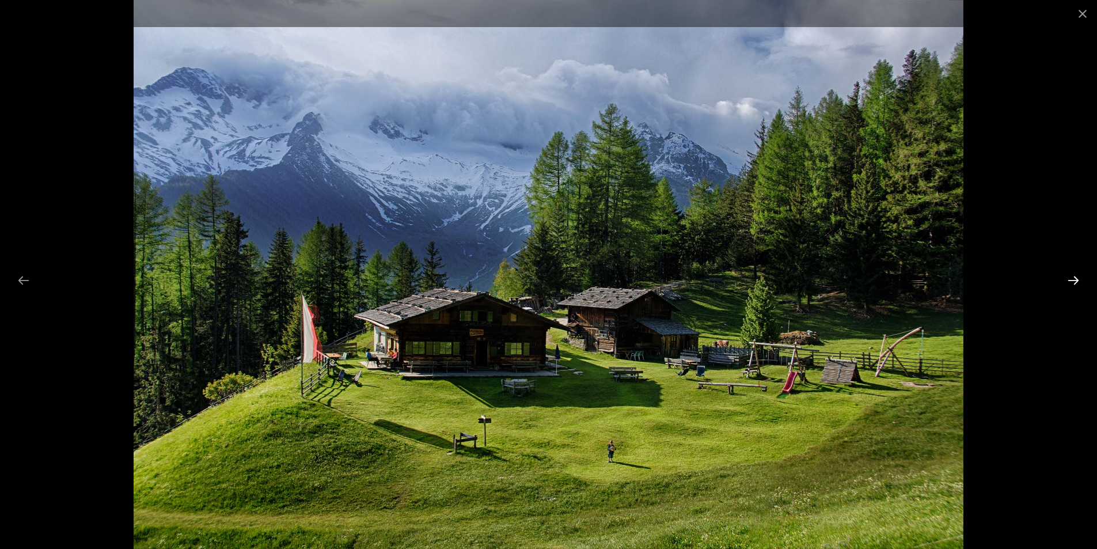
click at [1066, 280] on button "Next slide" at bounding box center [1073, 280] width 24 height 22
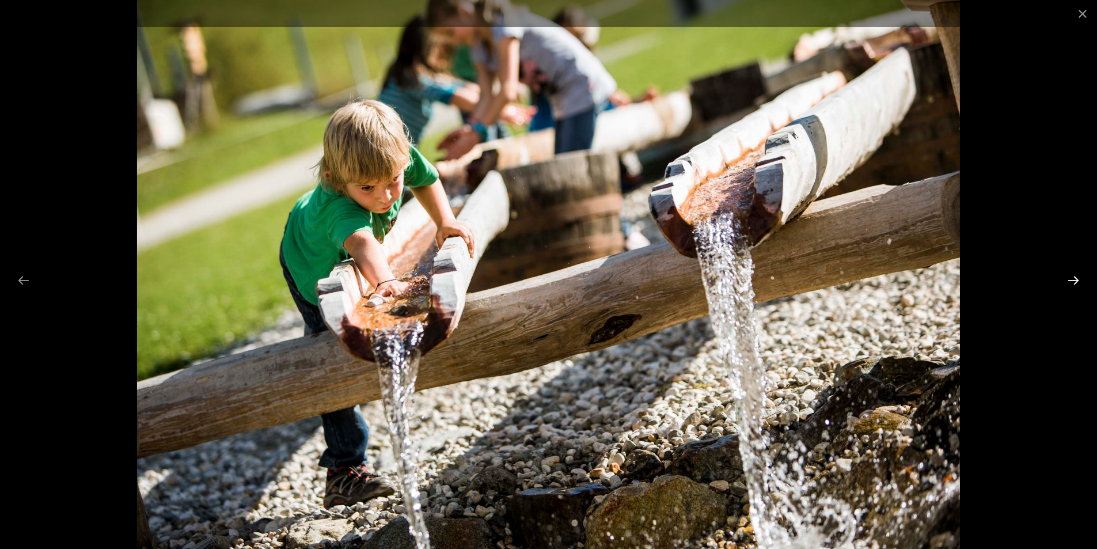
click at [1066, 280] on button "Next slide" at bounding box center [1073, 280] width 24 height 22
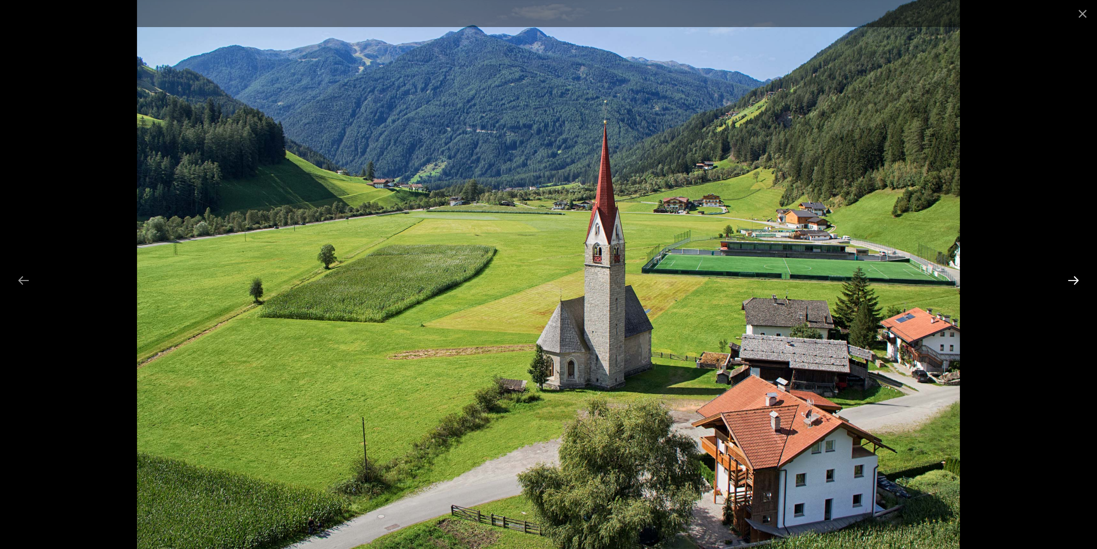
click at [1066, 280] on button "Next slide" at bounding box center [1073, 280] width 24 height 22
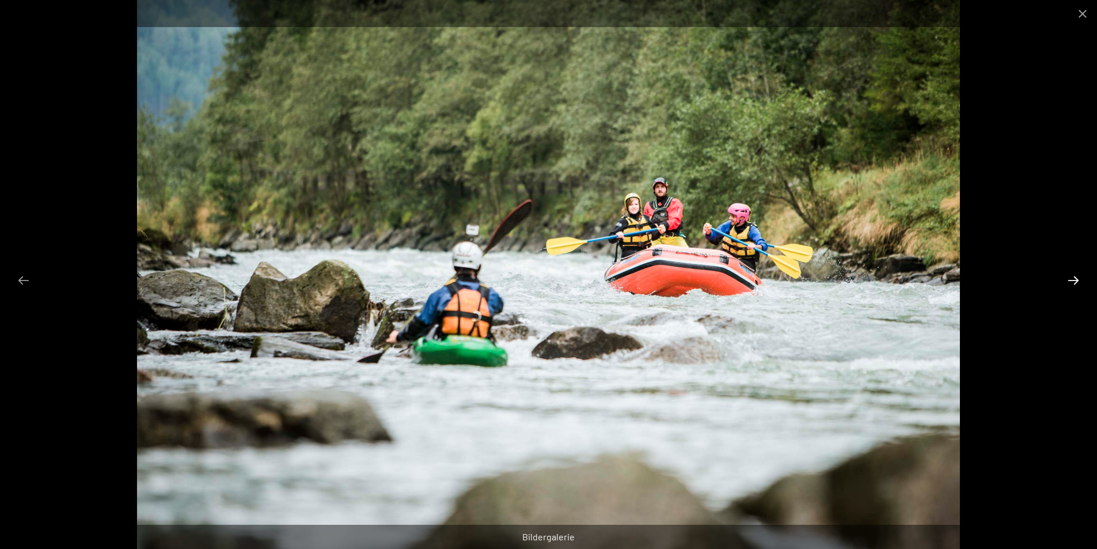
click at [1066, 280] on button "Next slide" at bounding box center [1073, 280] width 24 height 22
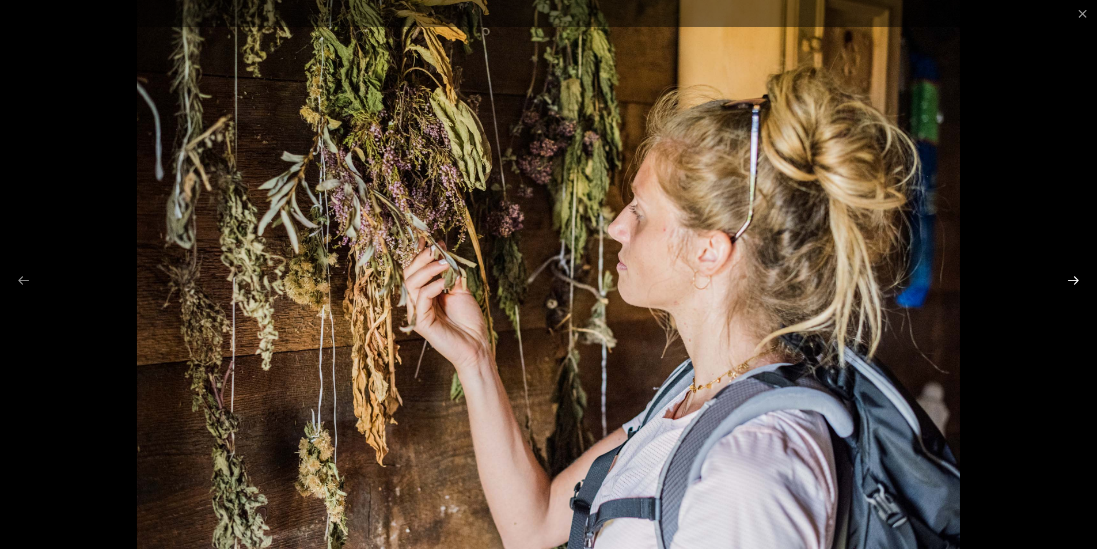
click at [1066, 280] on button "Next slide" at bounding box center [1073, 280] width 24 height 22
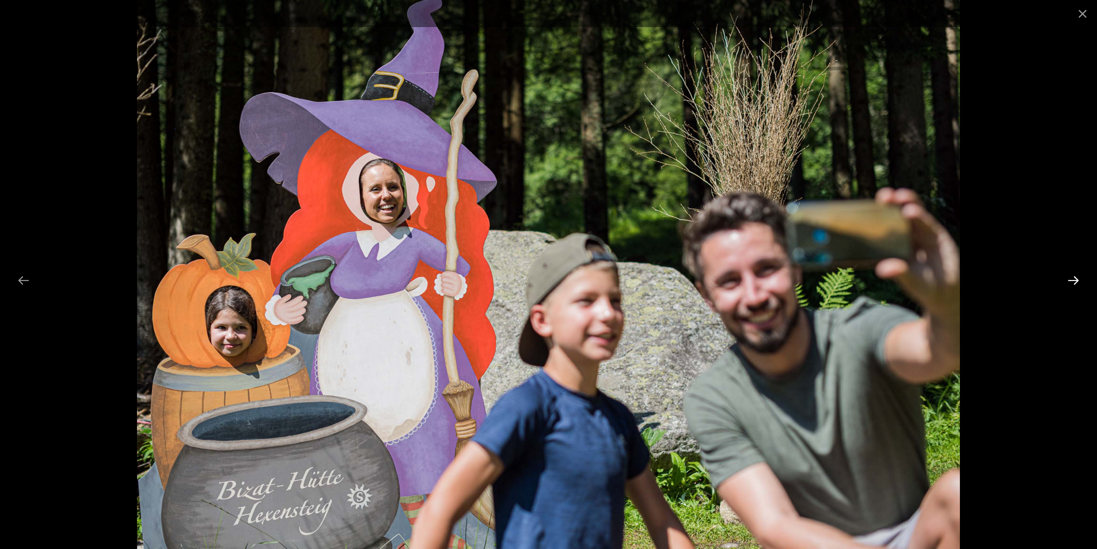
click at [1066, 280] on button "Next slide" at bounding box center [1073, 280] width 24 height 22
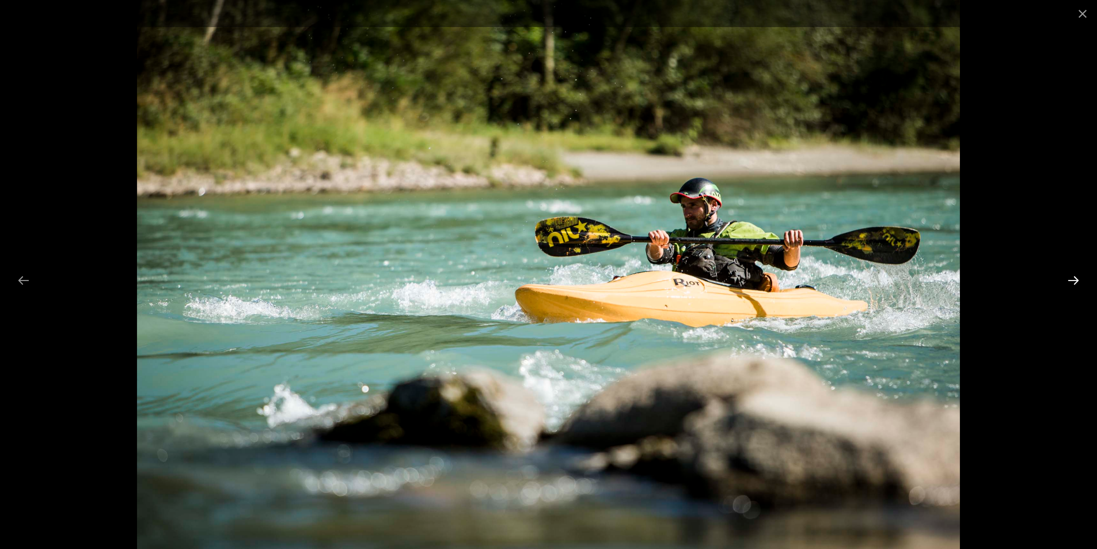
click at [1066, 280] on button "Next slide" at bounding box center [1073, 280] width 24 height 22
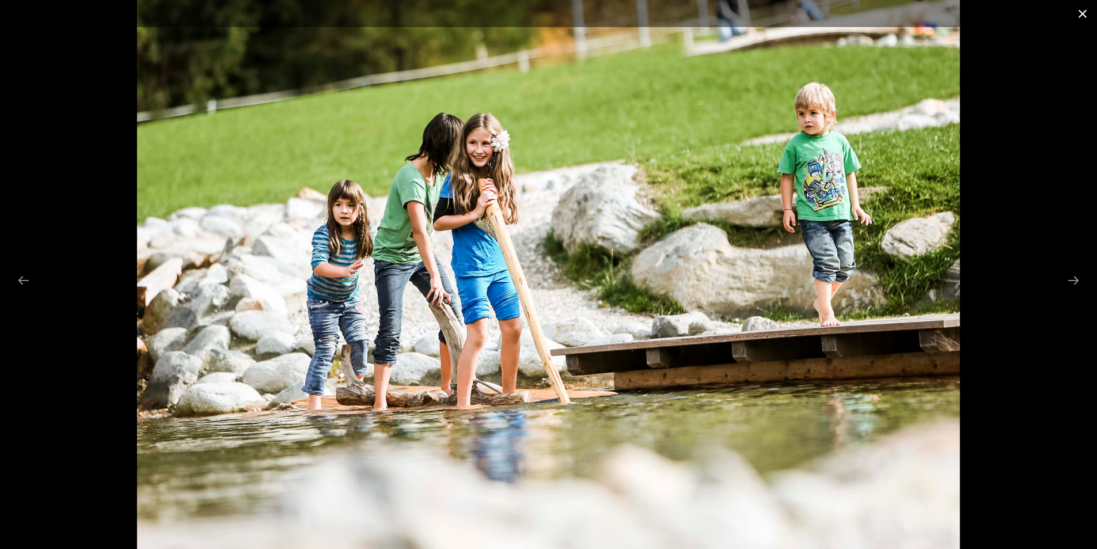
click at [1080, 15] on button "Close gallery" at bounding box center [1082, 13] width 29 height 27
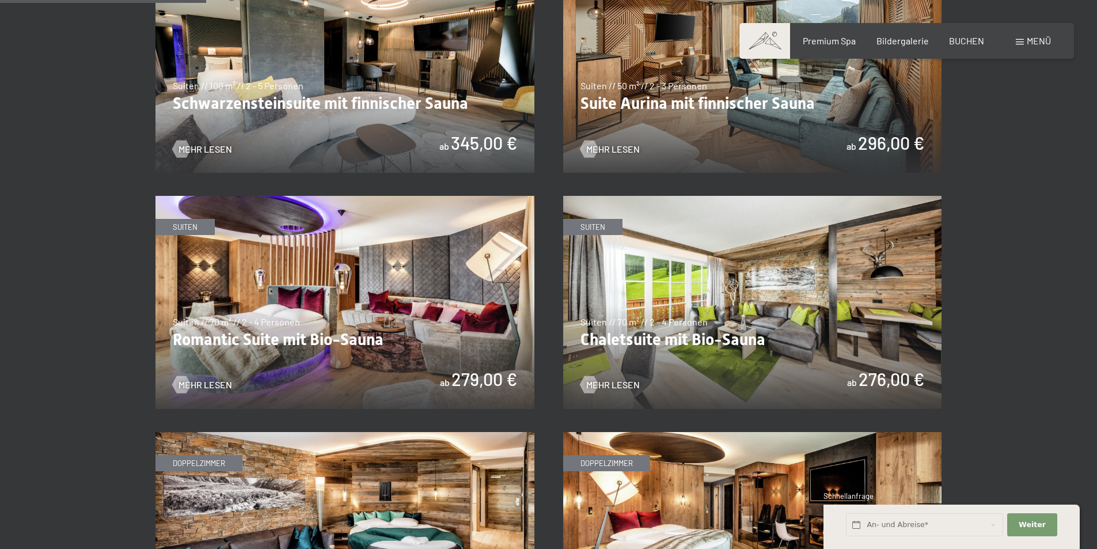
scroll to position [691, 0]
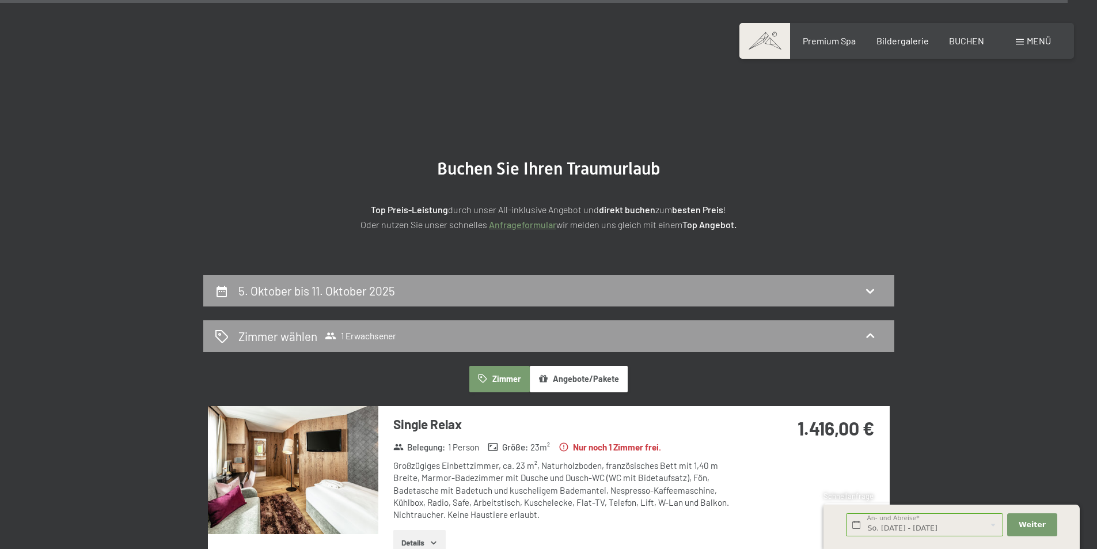
select select "2025-10-01"
select select "2025-11-01"
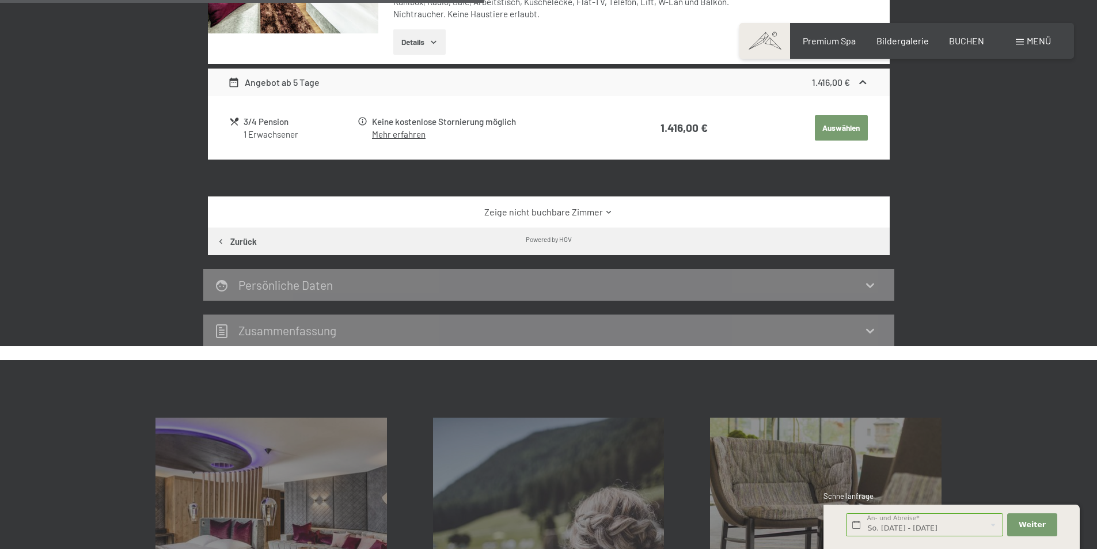
scroll to position [385, 0]
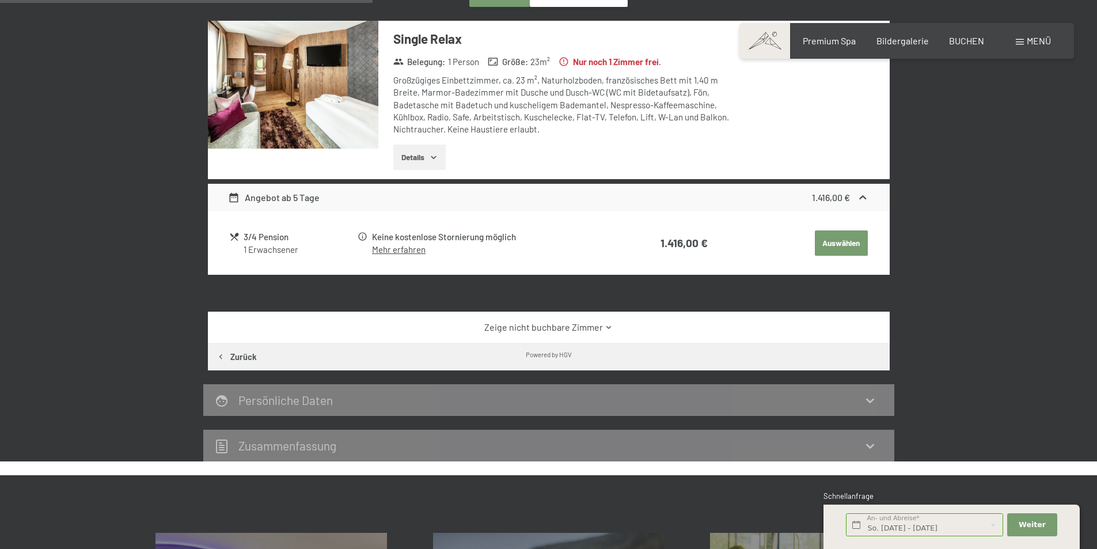
click at [399, 249] on link "Mehr erfahren" at bounding box center [399, 249] width 54 height 10
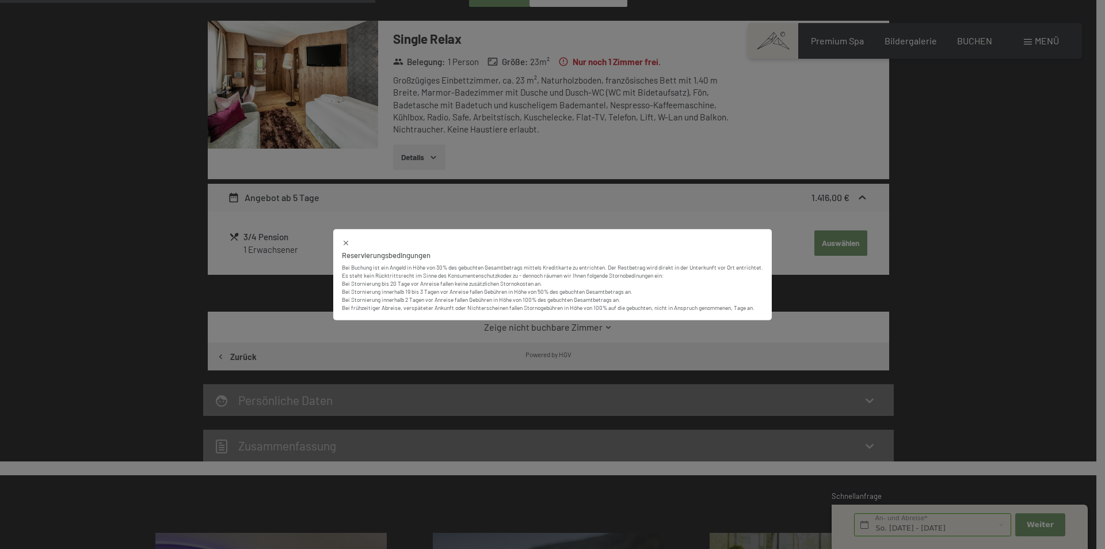
click at [399, 249] on div "Reservierungsbedingungen Bei Buchung ist ein Angeld in Höhe von 30% des gebucht…" at bounding box center [552, 275] width 439 height 92
click at [457, 227] on div "Reservierungsbedingungen Bei Buchung ist ein Angeld in Höhe von 30% des gebucht…" at bounding box center [552, 274] width 1105 height 549
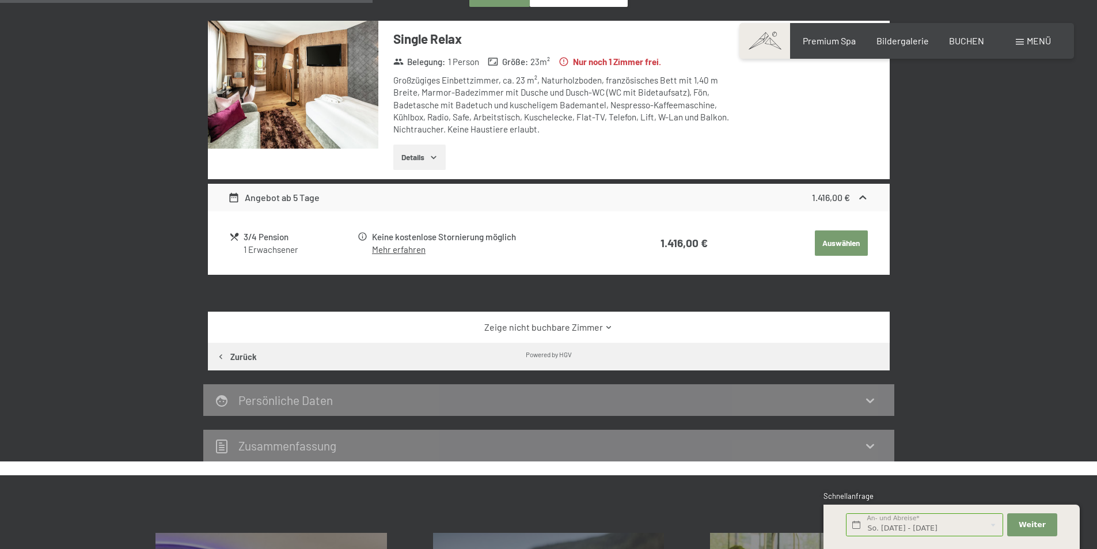
scroll to position [270, 0]
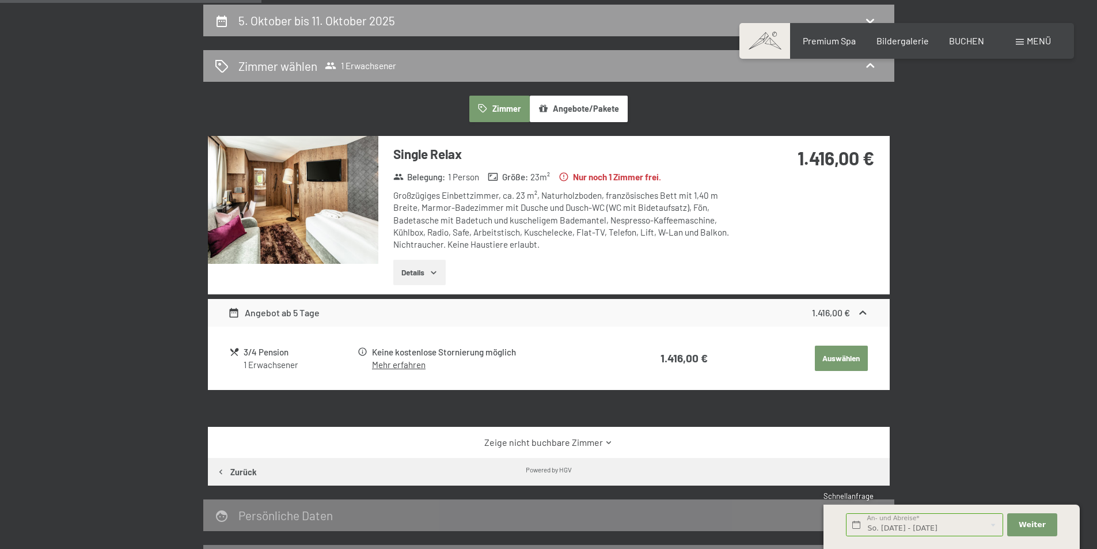
click at [414, 274] on button "Details" at bounding box center [419, 272] width 52 height 25
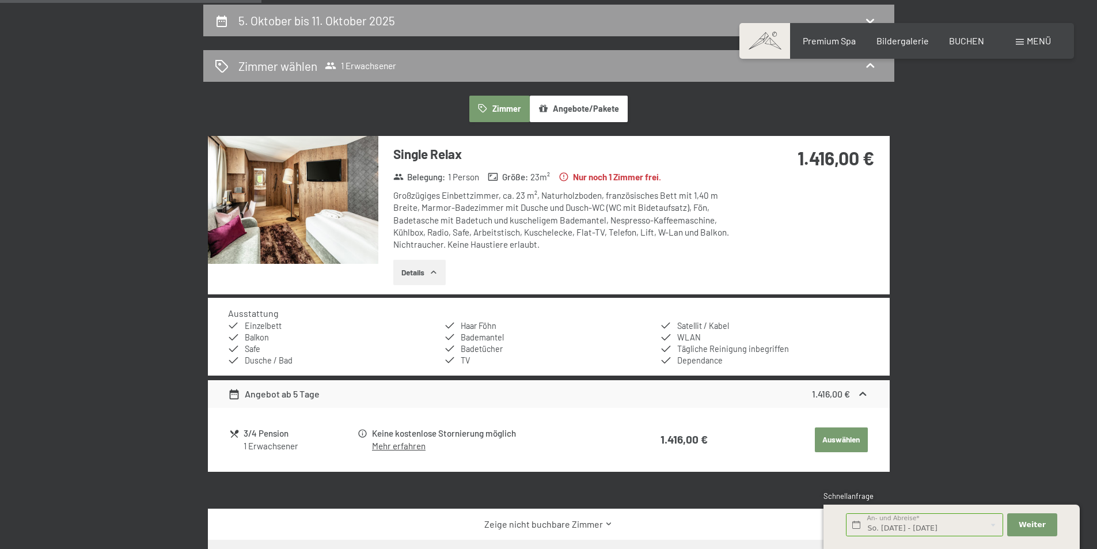
click at [547, 115] on button "Angebote/Pakete" at bounding box center [579, 109] width 98 height 26
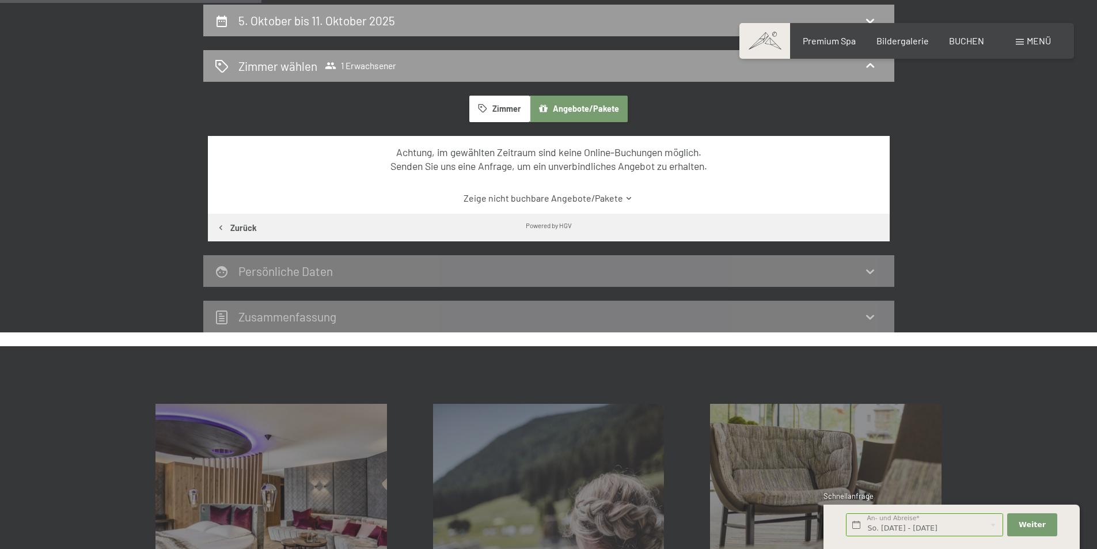
click at [426, 182] on div "Achtung, im gewählten Zeitraum sind keine Online-Buchungen möglich. Senden Sie …" at bounding box center [549, 175] width 682 height 78
click at [196, 190] on div "5. Oktober bis 11. Oktober 2025 Zimmer wählen 1 Erwachsener Zimmer Angebote/Pak…" at bounding box center [548, 169] width 786 height 328
click at [77, 226] on div "5. Oktober bis 11. Oktober 2025 Zimmer wählen 1 Erwachsener Zimmer Angebote/Pak…" at bounding box center [548, 169] width 1097 height 328
click at [512, 109] on button "Zimmer" at bounding box center [499, 109] width 60 height 26
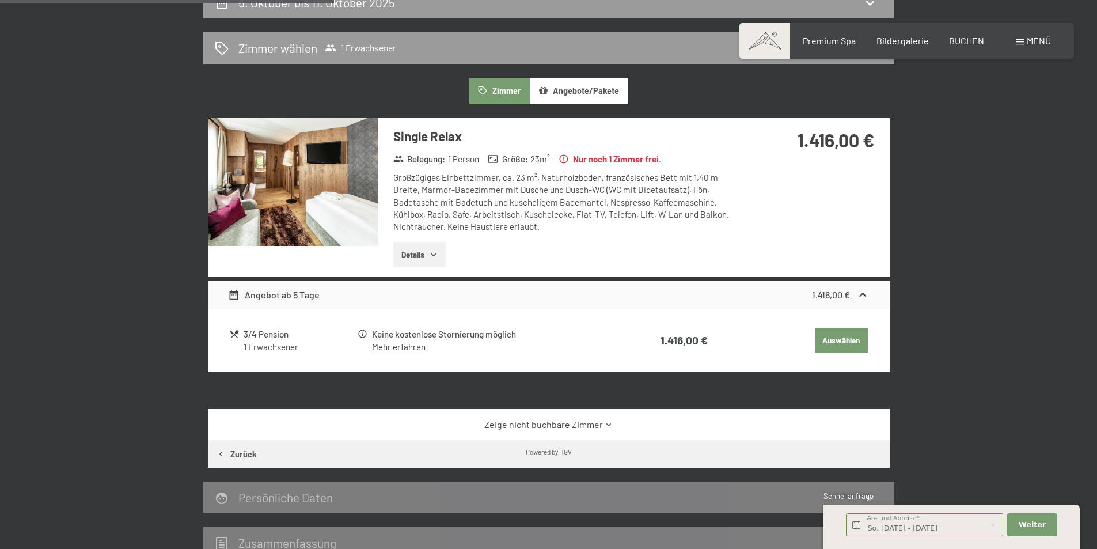
scroll to position [461, 0]
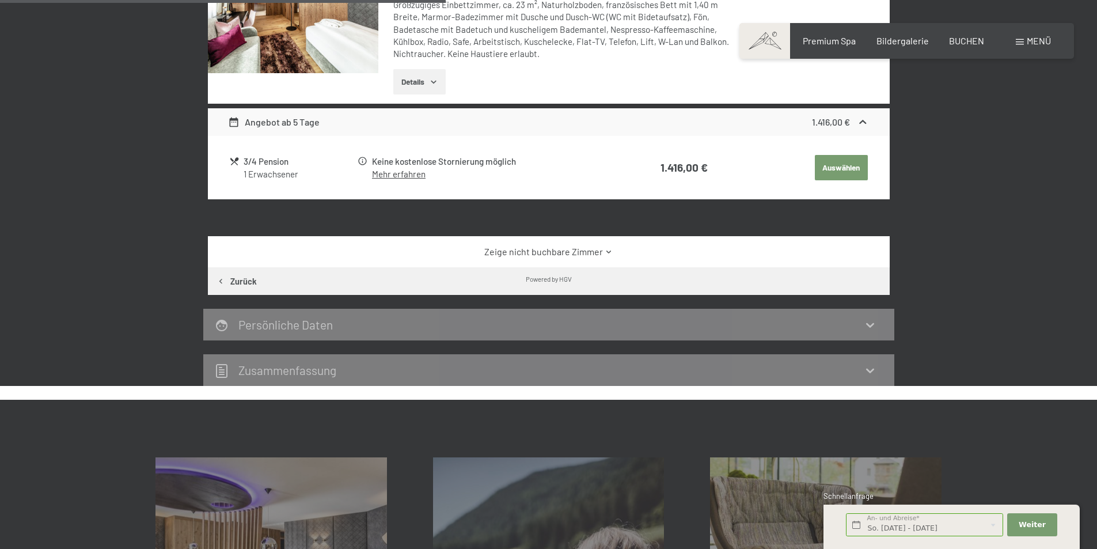
click at [845, 161] on button "Auswählen" at bounding box center [841, 167] width 53 height 25
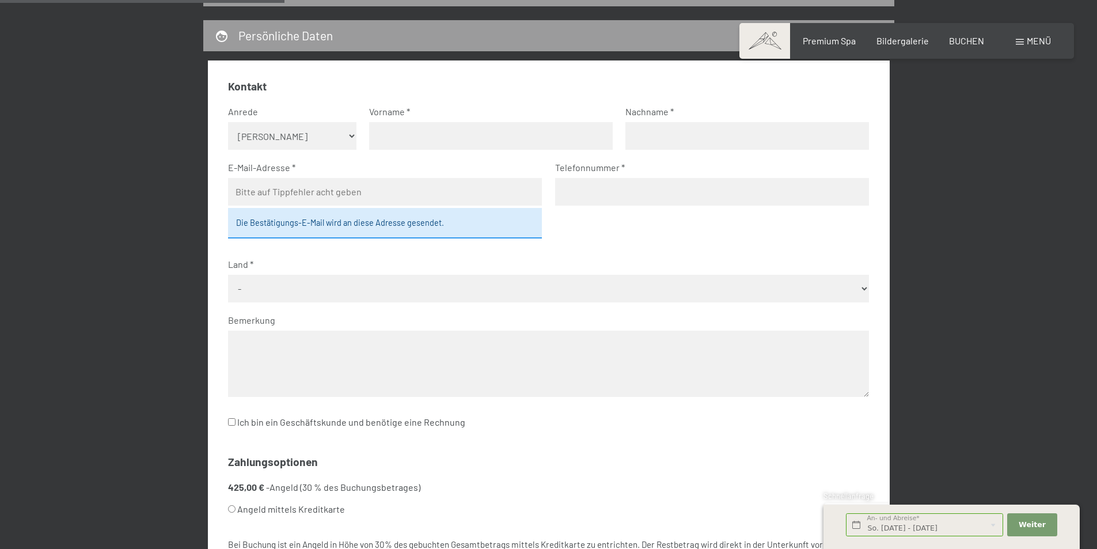
scroll to position [230, 0]
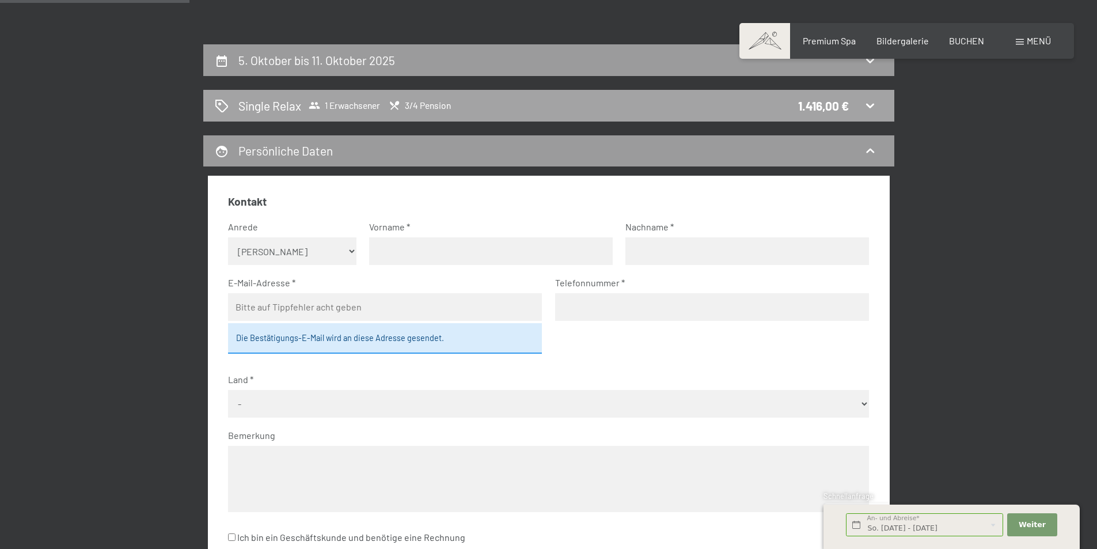
click at [871, 108] on icon at bounding box center [870, 106] width 8 height 5
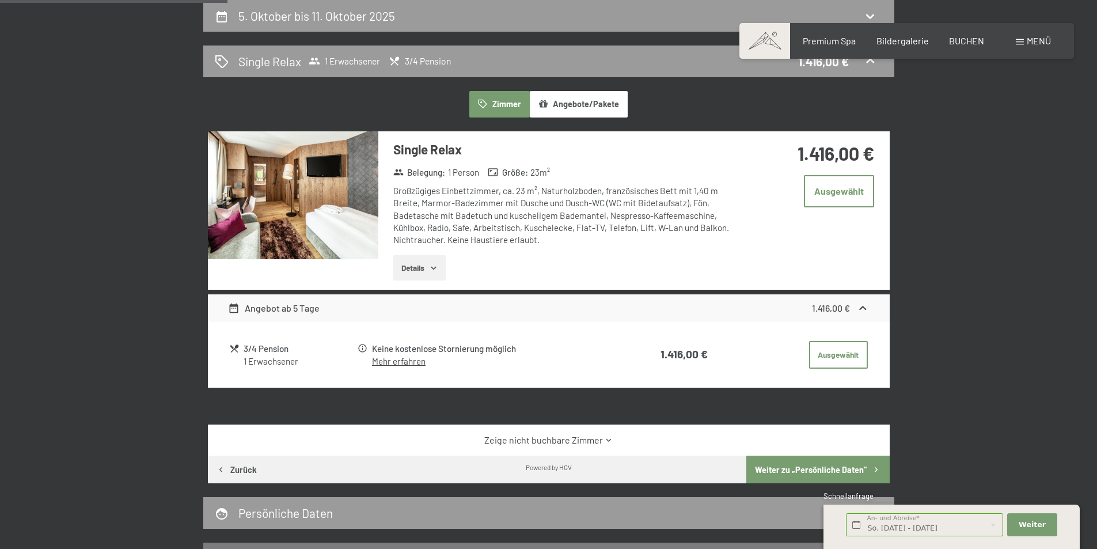
click at [262, 91] on div "Zimmer Angebote/Pakete" at bounding box center [549, 104] width 682 height 26
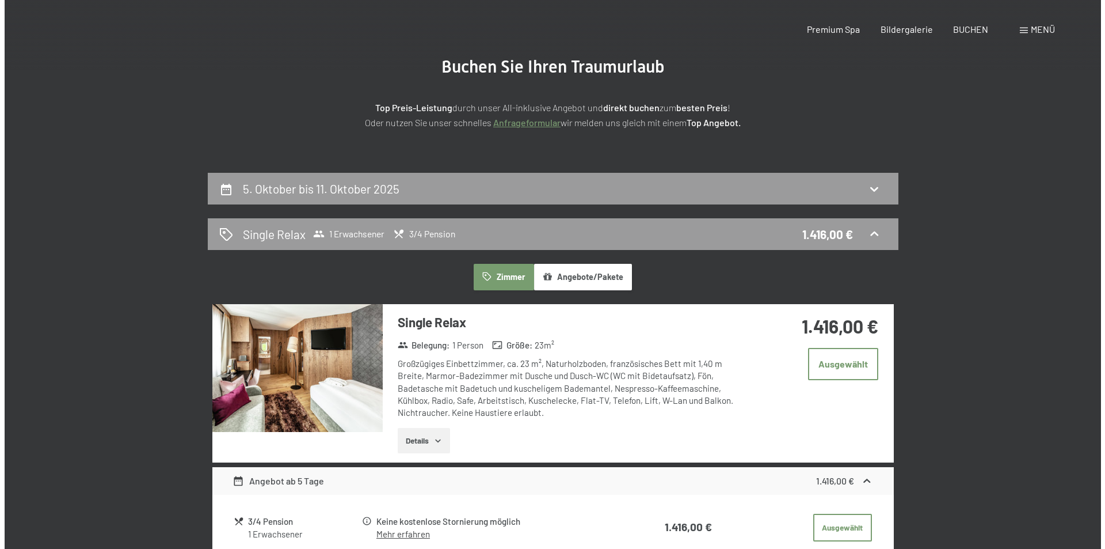
scroll to position [0, 0]
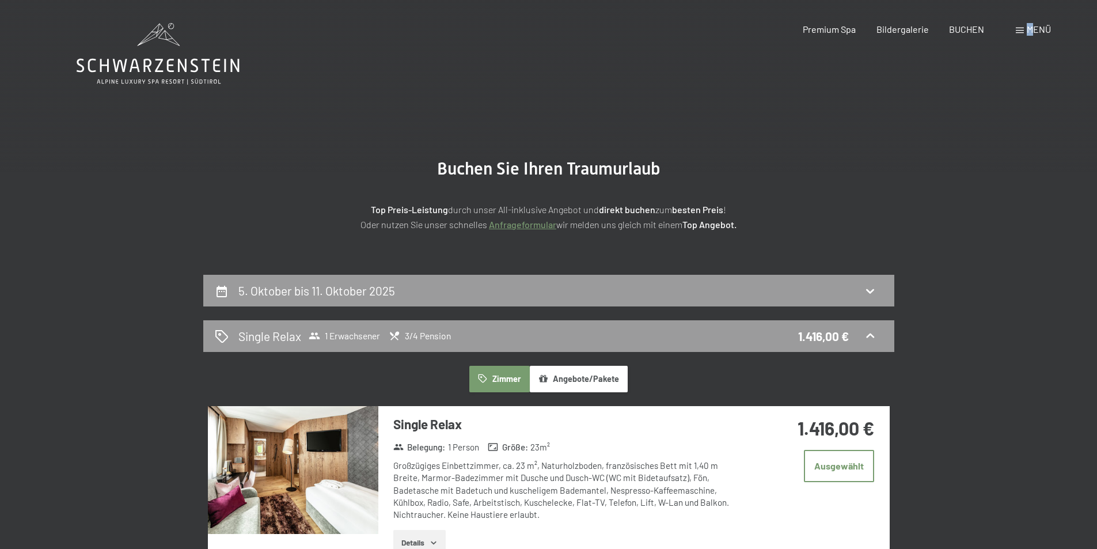
click at [1027, 32] on span "Menü" at bounding box center [1038, 29] width 24 height 11
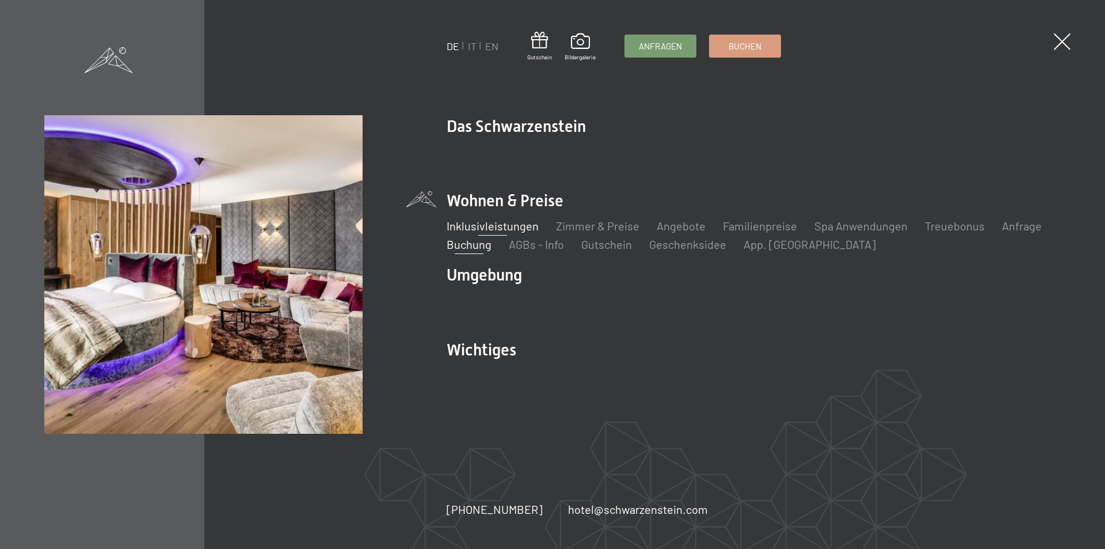
click at [468, 229] on link "Inklusivleistungen" at bounding box center [493, 226] width 92 height 14
click at [471, 230] on link "Inklusivleistungen" at bounding box center [493, 226] width 92 height 14
click at [473, 228] on link "Inklusivleistungen" at bounding box center [493, 226] width 92 height 14
click at [503, 226] on link "Inklusivleistungen" at bounding box center [493, 226] width 92 height 14
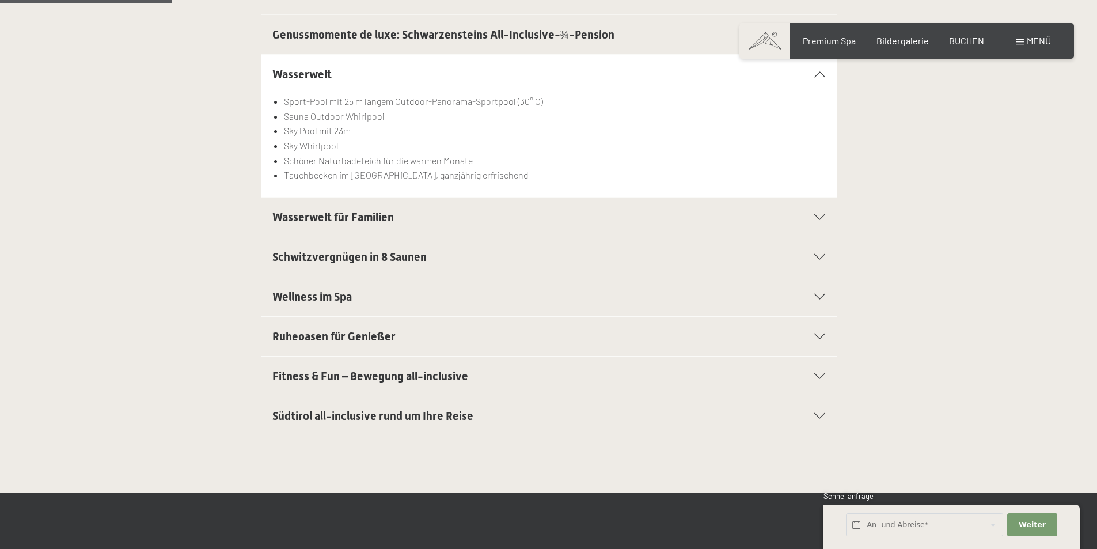
click at [400, 225] on div "Wasserwelt für Familien" at bounding box center [548, 216] width 553 height 39
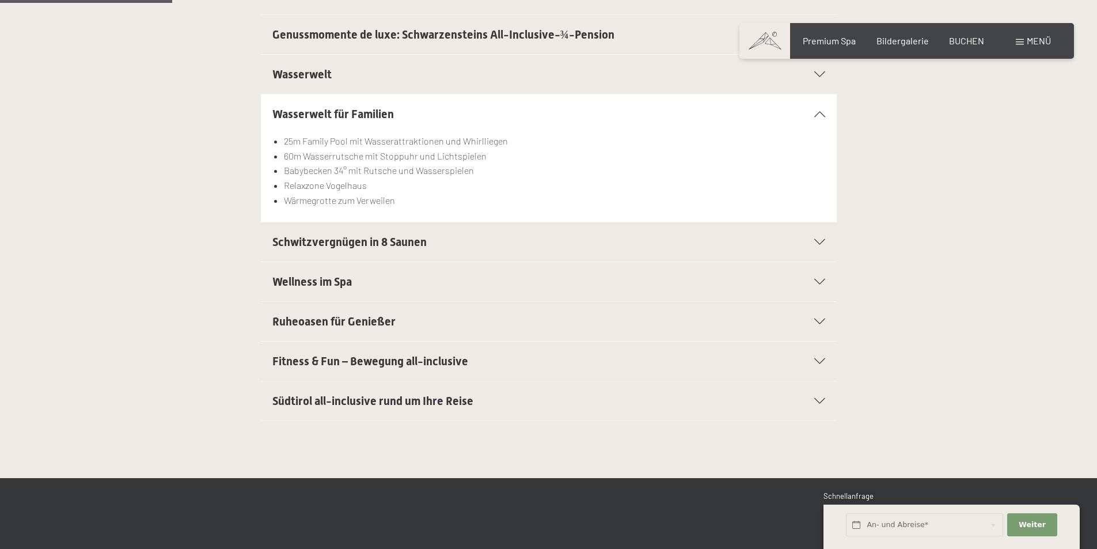
click at [393, 238] on span "Schwitzvergnügen in 8 Saunen" at bounding box center [349, 242] width 154 height 14
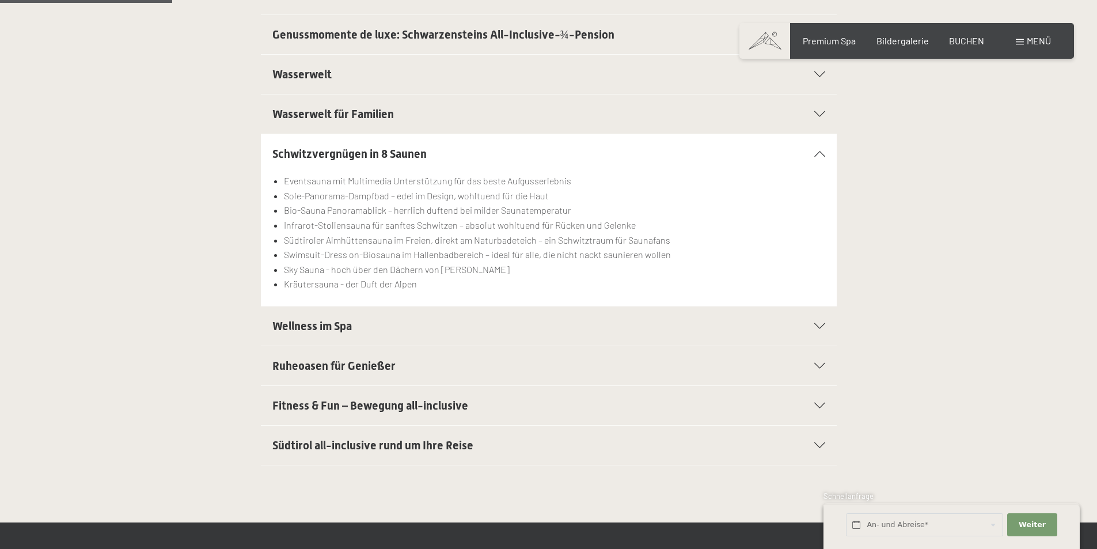
click at [361, 325] on h2 "Wellness im Spa" at bounding box center [520, 326] width 497 height 16
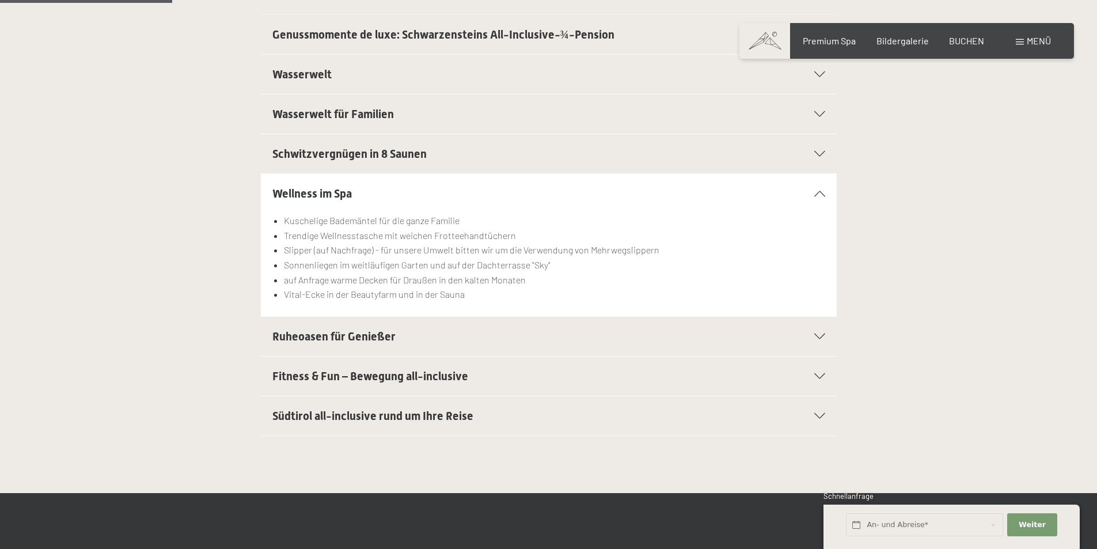
click at [353, 377] on span "Fitness & Fun – Bewegung all-inclusive" at bounding box center [370, 376] width 196 height 14
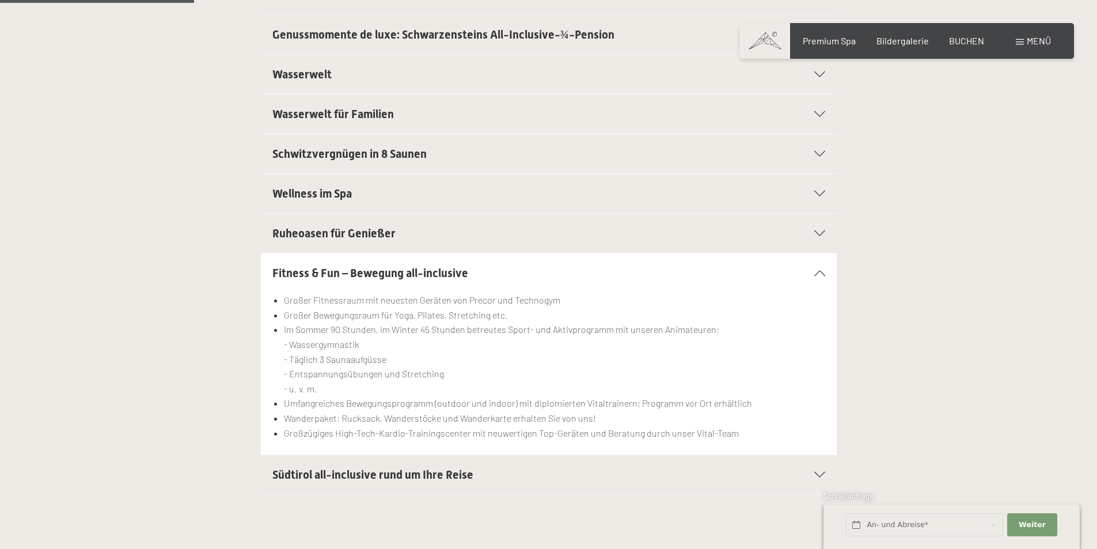
scroll to position [403, 0]
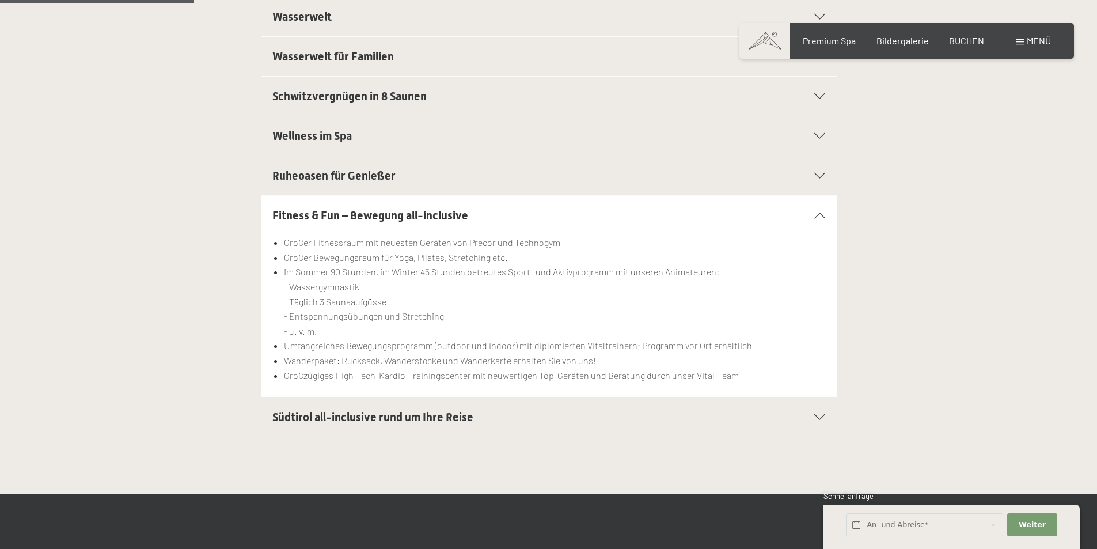
click at [353, 418] on span "Südtirol all-inclusive rund um Ihre Reise" at bounding box center [372, 417] width 201 height 14
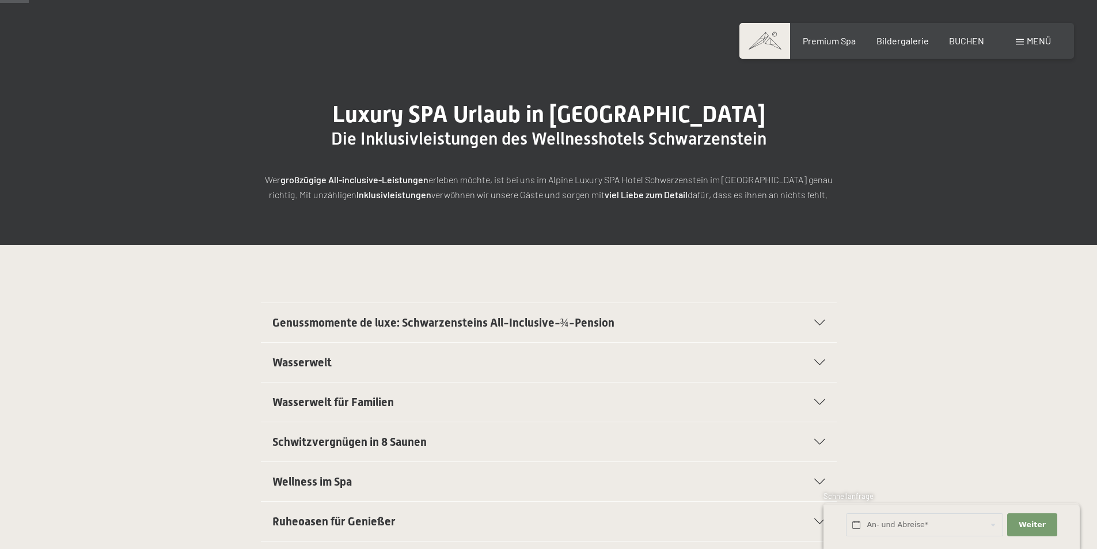
scroll to position [0, 0]
